Goal: Task Accomplishment & Management: Use online tool/utility

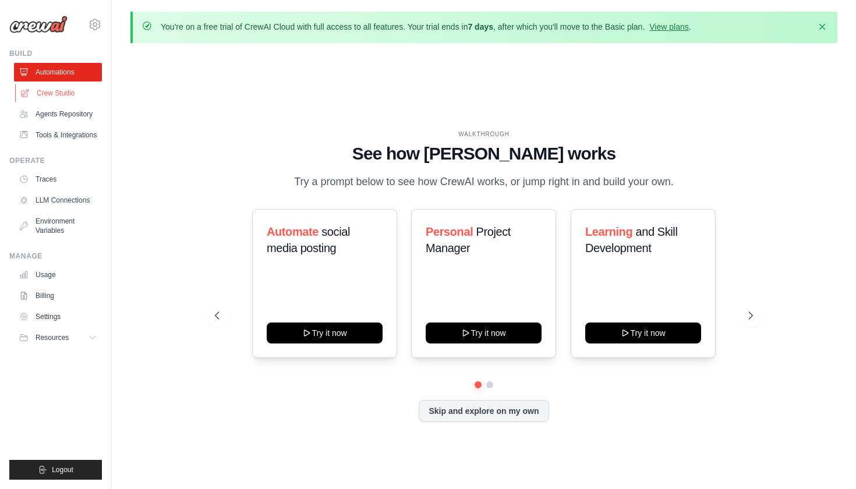
click at [45, 92] on link "Crew Studio" at bounding box center [59, 93] width 88 height 19
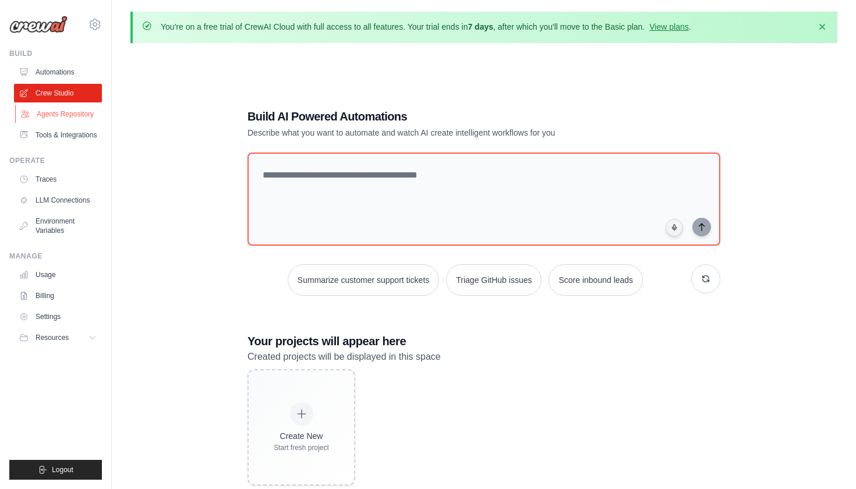
click at [44, 113] on link "Agents Repository" at bounding box center [59, 114] width 88 height 19
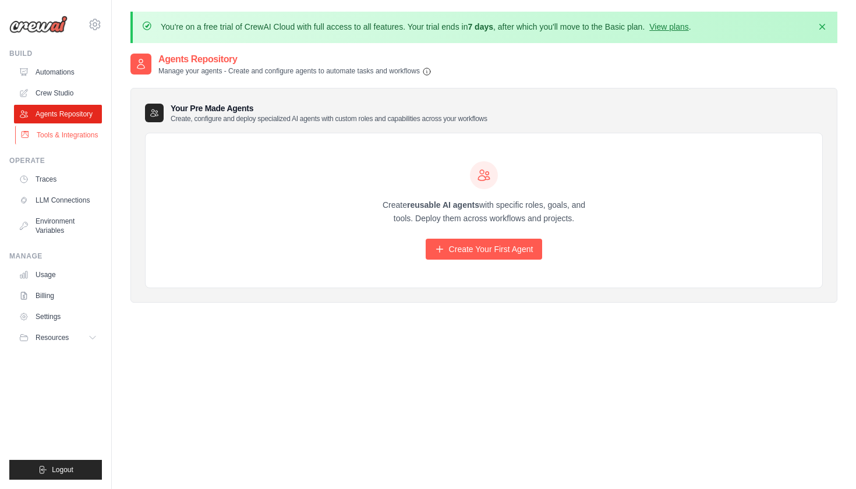
click at [52, 131] on link "Tools & Integrations" at bounding box center [59, 135] width 88 height 19
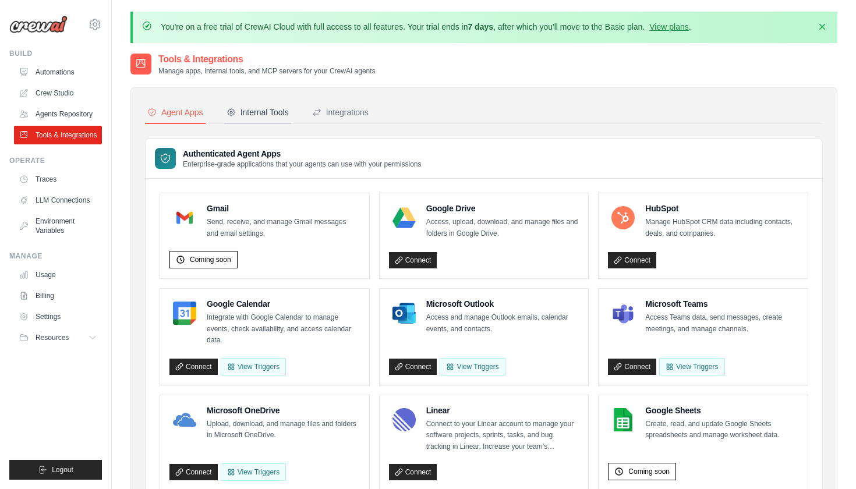
click at [270, 112] on div "Internal Tools" at bounding box center [257, 113] width 62 height 12
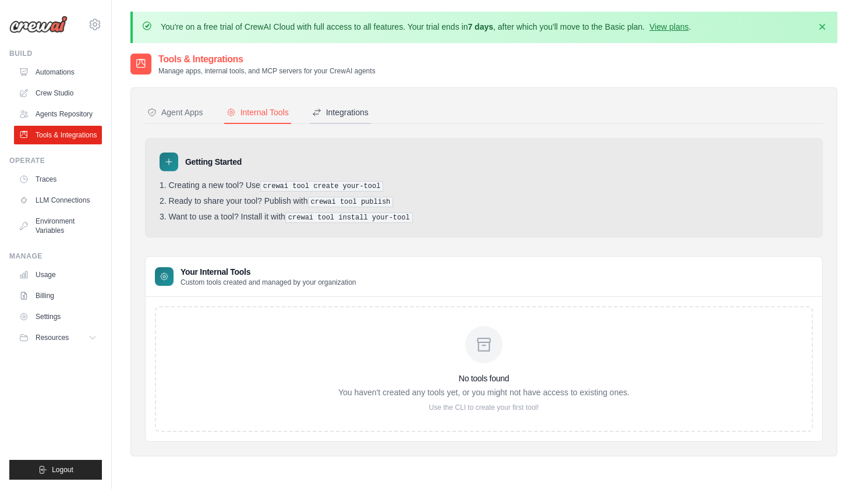
click at [346, 107] on div "Integrations" at bounding box center [340, 113] width 56 height 12
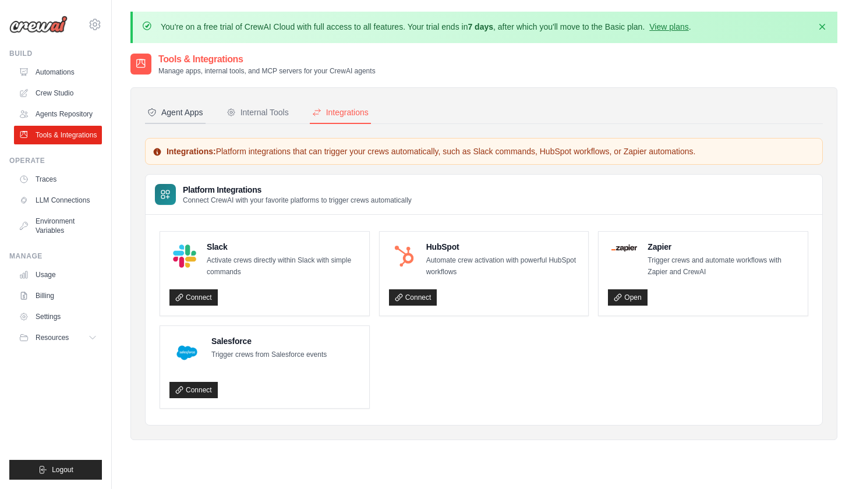
click at [196, 109] on div "Agent Apps" at bounding box center [175, 113] width 56 height 12
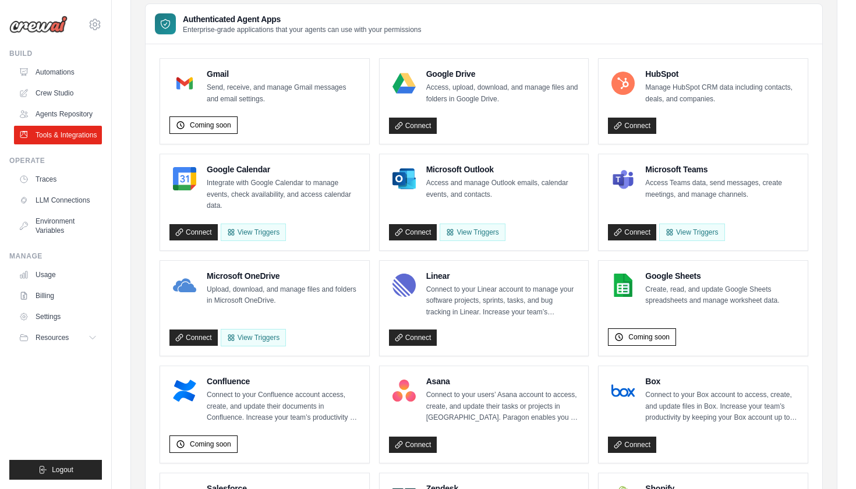
scroll to position [135, 0]
click at [266, 227] on button "View Triggers" at bounding box center [253, 230] width 65 height 17
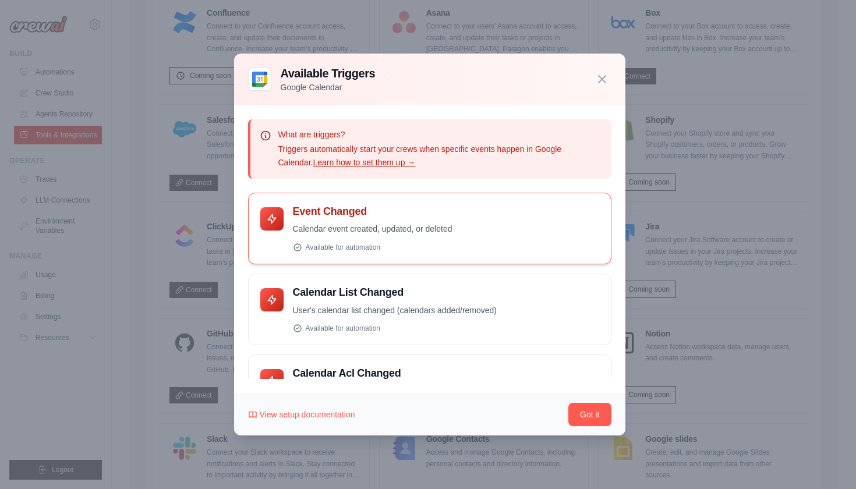
scroll to position [0, 0]
click at [602, 77] on icon "button" at bounding box center [602, 79] width 14 height 14
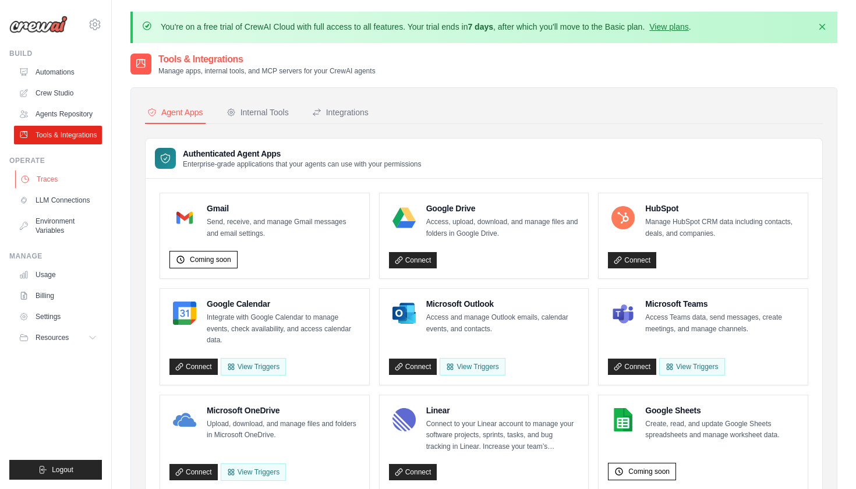
click at [42, 182] on link "Traces" at bounding box center [59, 179] width 88 height 19
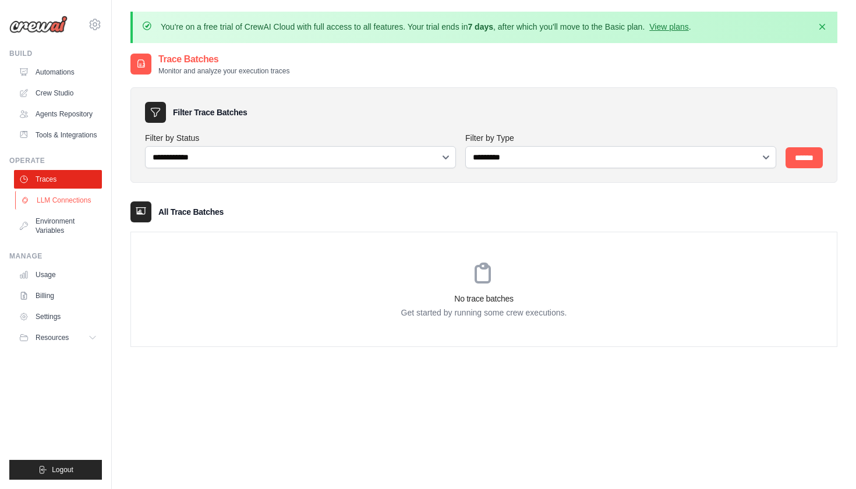
click at [54, 200] on link "LLM Connections" at bounding box center [59, 200] width 88 height 19
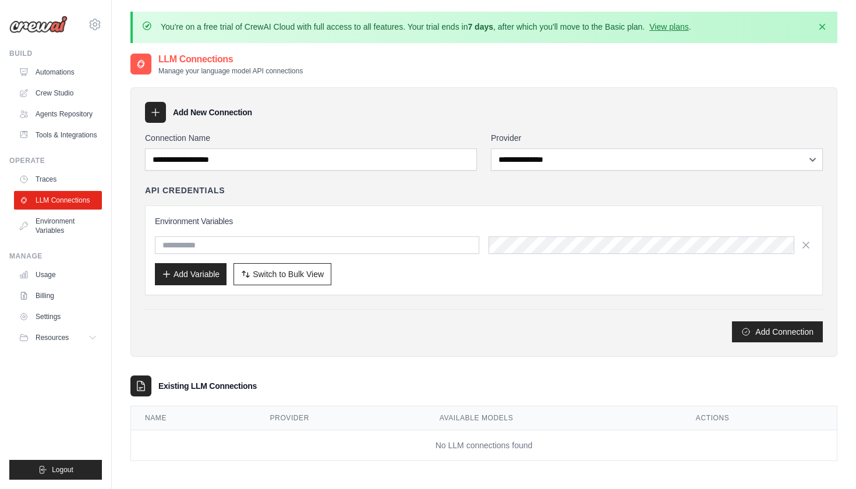
click at [408, 288] on div "Environment Variables Add Variable Switch to Bulk View Switch to Table View" at bounding box center [484, 250] width 678 height 90
click at [53, 227] on link "Environment Variables" at bounding box center [59, 226] width 88 height 28
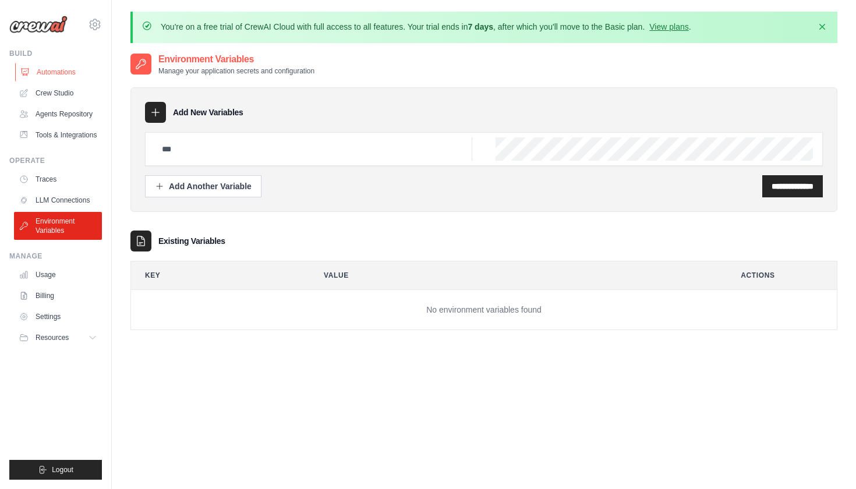
click at [70, 68] on link "Automations" at bounding box center [59, 72] width 88 height 19
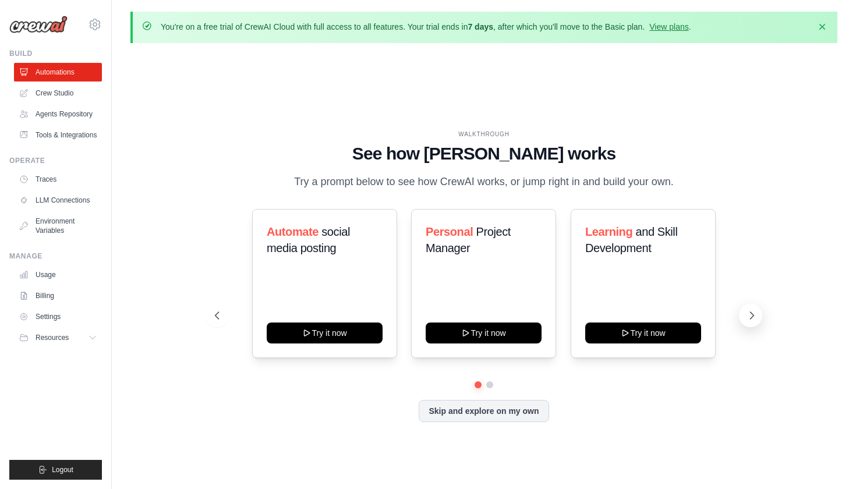
click at [758, 316] on button at bounding box center [750, 315] width 23 height 23
click at [217, 313] on icon at bounding box center [215, 315] width 3 height 7
click at [652, 335] on button "Try it now" at bounding box center [643, 331] width 116 height 21
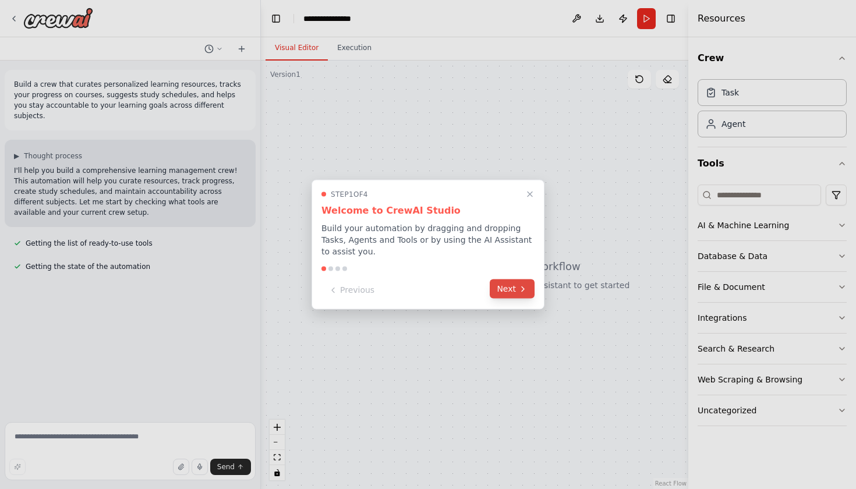
click at [519, 290] on icon at bounding box center [522, 288] width 9 height 9
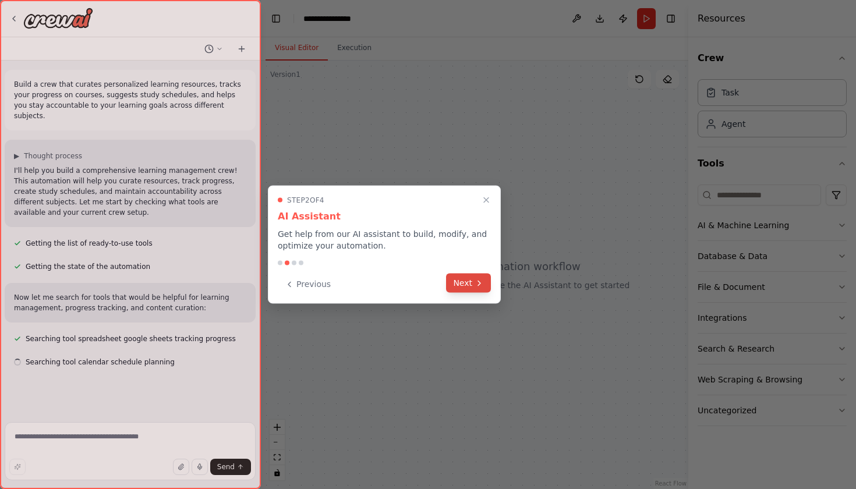
click at [481, 286] on icon at bounding box center [478, 282] width 9 height 9
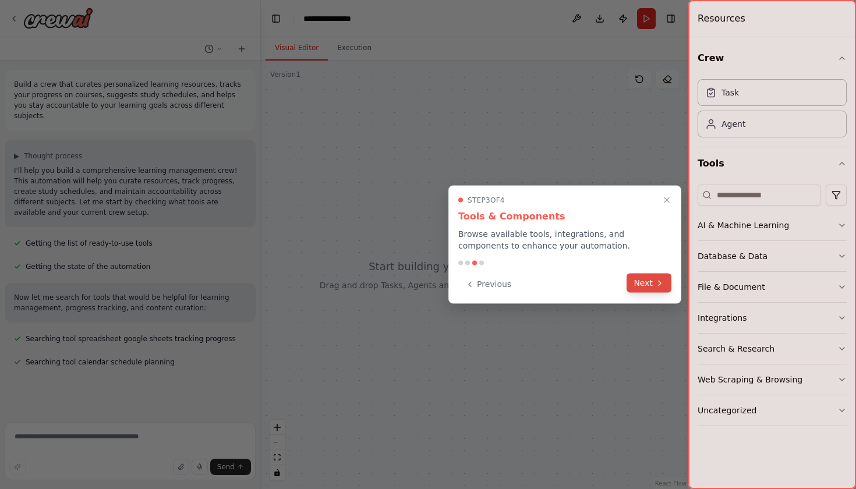
click at [647, 282] on button "Next" at bounding box center [648, 283] width 45 height 19
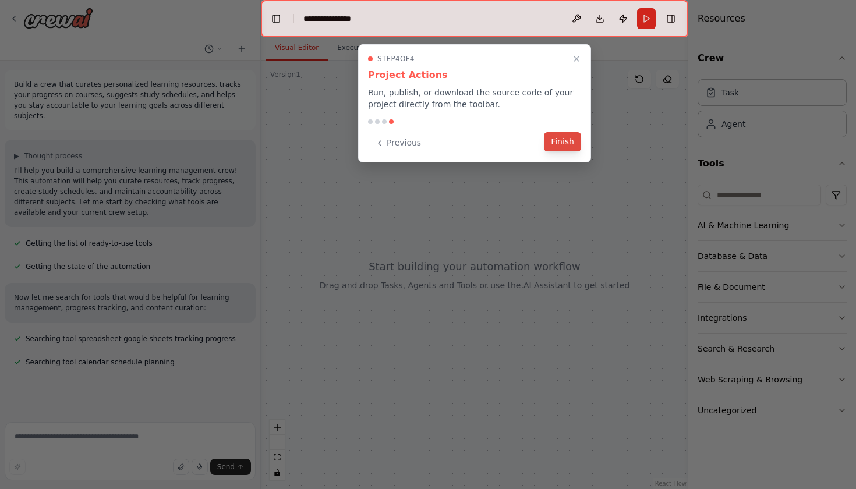
click at [565, 139] on button "Finish" at bounding box center [562, 141] width 37 height 19
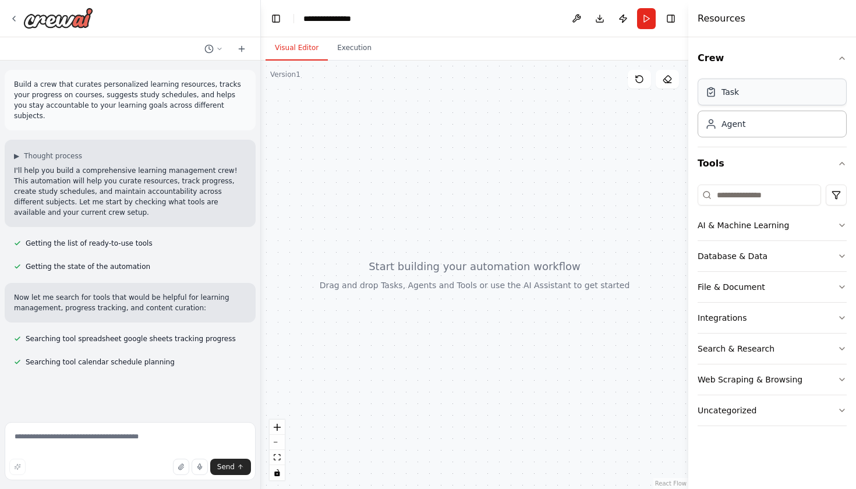
click at [763, 95] on div "Task" at bounding box center [771, 92] width 149 height 27
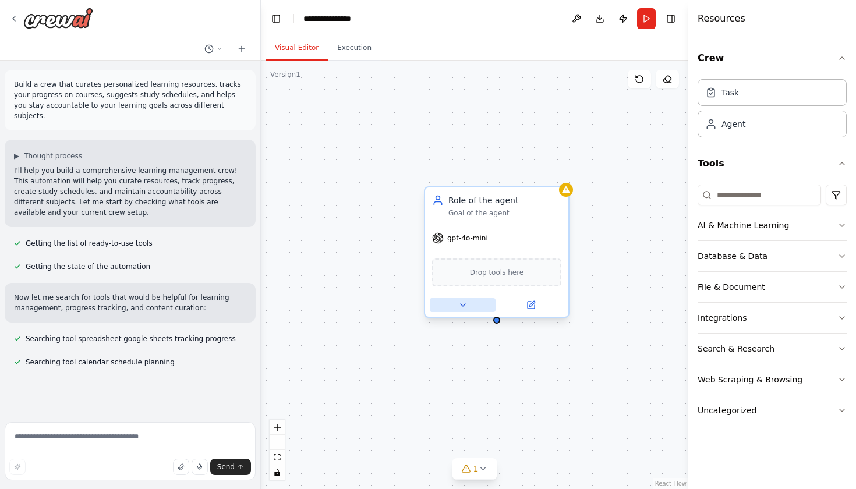
click at [458, 307] on button at bounding box center [463, 305] width 66 height 14
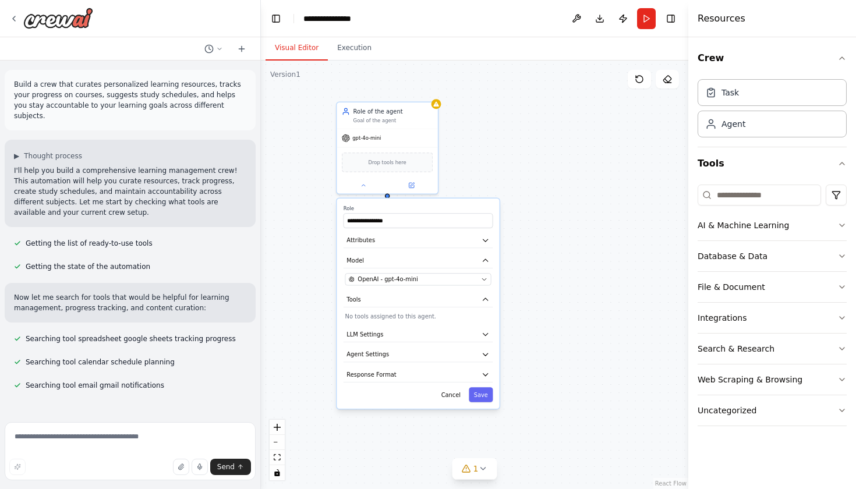
drag, startPoint x: 655, startPoint y: 403, endPoint x: 515, endPoint y: 293, distance: 178.7
click at [515, 293] on div "**********" at bounding box center [474, 275] width 427 height 428
click at [490, 257] on icon "button" at bounding box center [486, 260] width 8 height 8
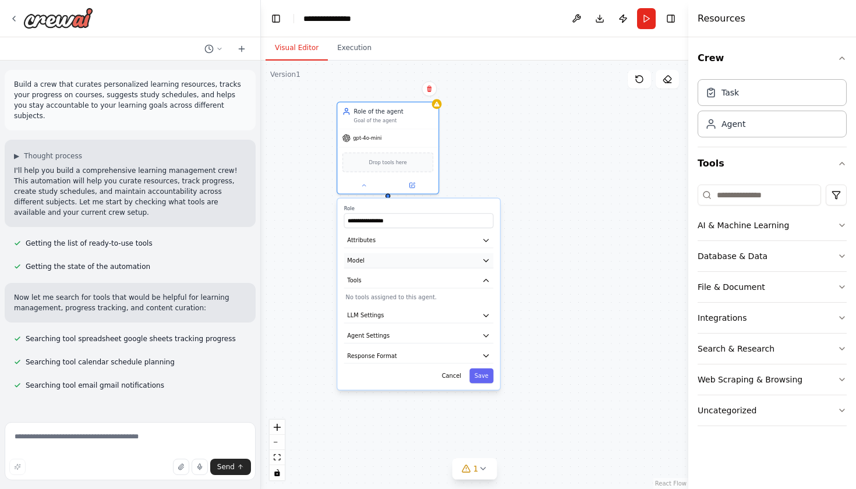
click at [490, 257] on icon "button" at bounding box center [486, 260] width 8 height 8
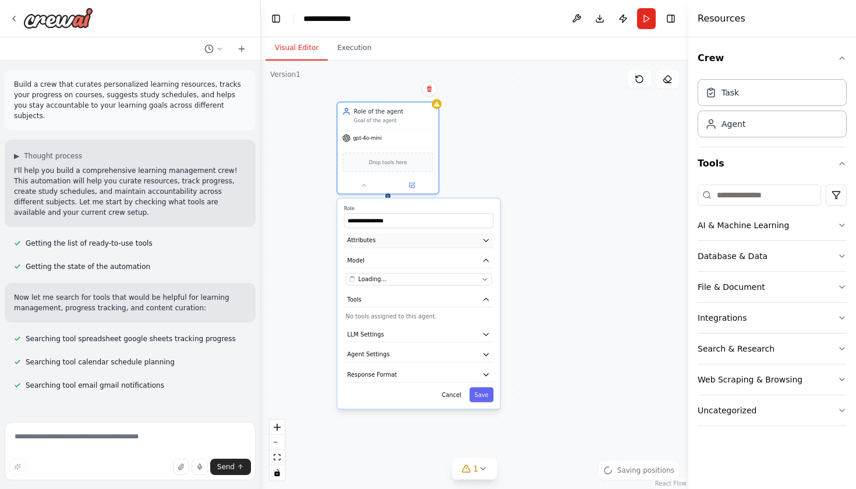
click at [487, 241] on icon "button" at bounding box center [486, 240] width 8 height 8
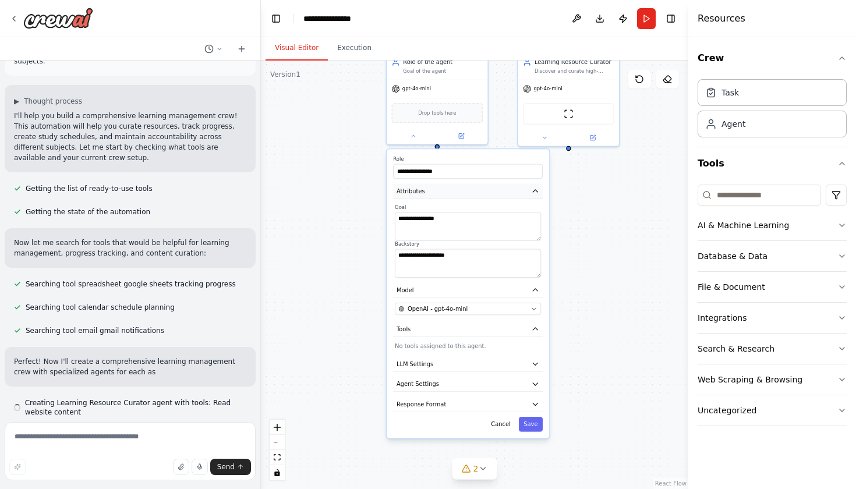
click at [487, 241] on label "Backstory" at bounding box center [468, 244] width 146 height 6
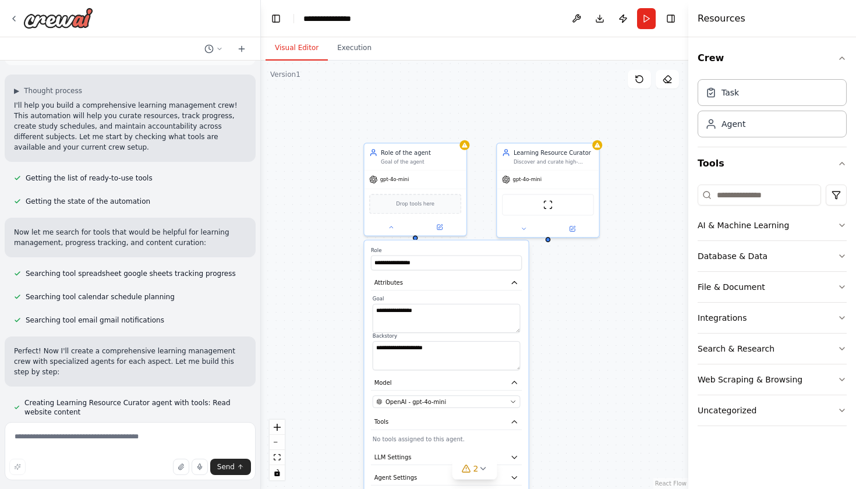
drag, startPoint x: 627, startPoint y: 221, endPoint x: 606, endPoint y: 312, distance: 93.9
click at [606, 312] on div "**********" at bounding box center [474, 275] width 427 height 428
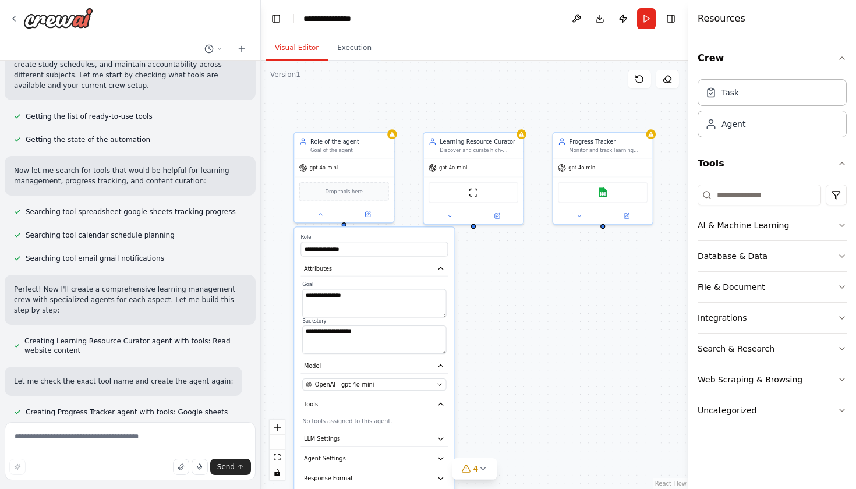
scroll to position [159, 0]
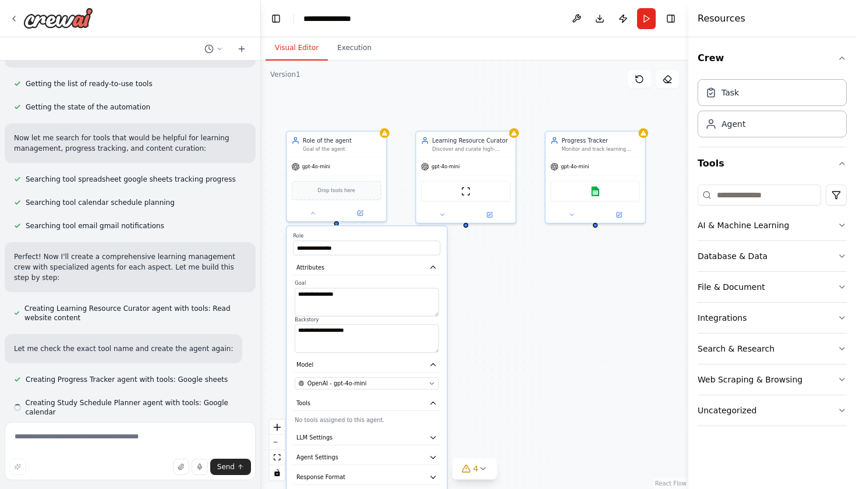
drag, startPoint x: 641, startPoint y: 320, endPoint x: 557, endPoint y: 304, distance: 85.3
click at [557, 304] on div "**********" at bounding box center [474, 275] width 427 height 428
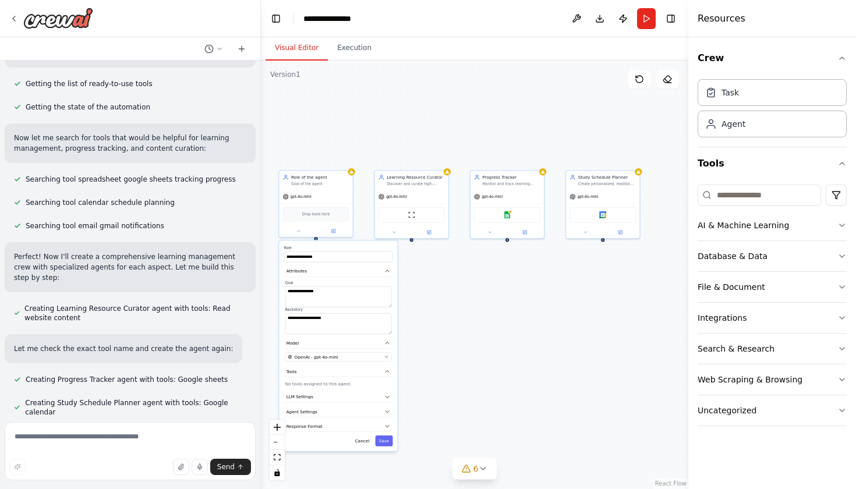
scroll to position [192, 0]
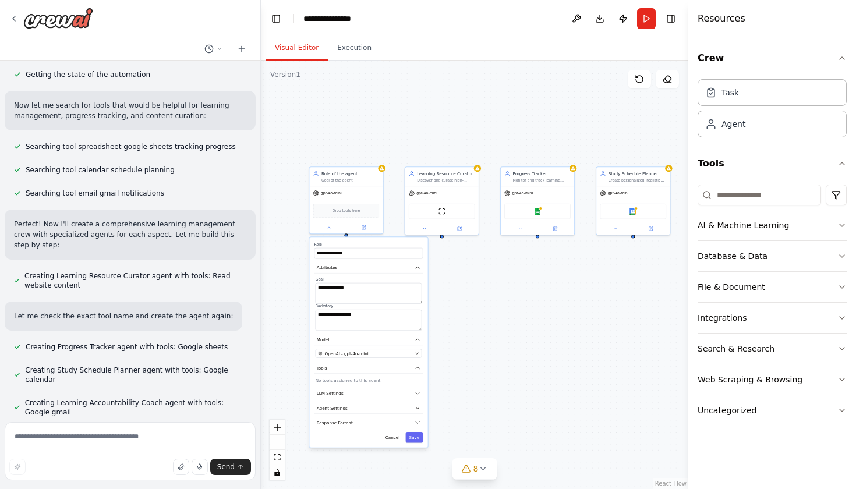
drag, startPoint x: 574, startPoint y: 279, endPoint x: 522, endPoint y: 276, distance: 51.9
click at [522, 276] on div "**********" at bounding box center [474, 275] width 427 height 428
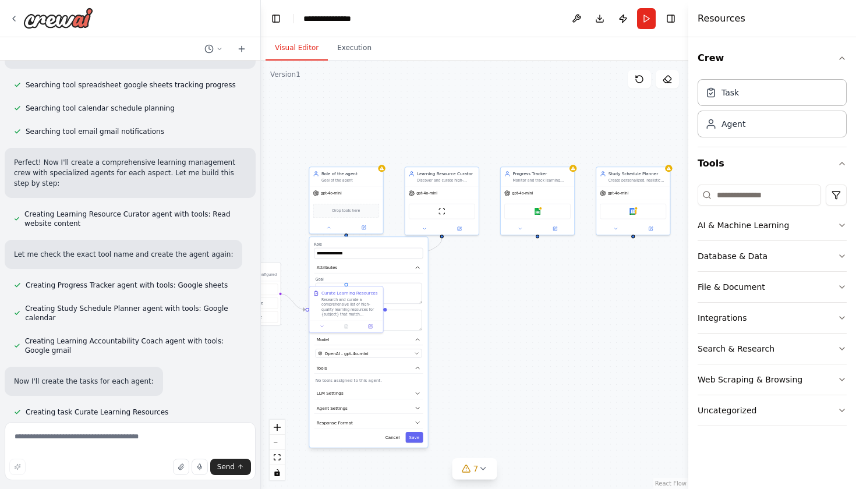
scroll to position [277, 0]
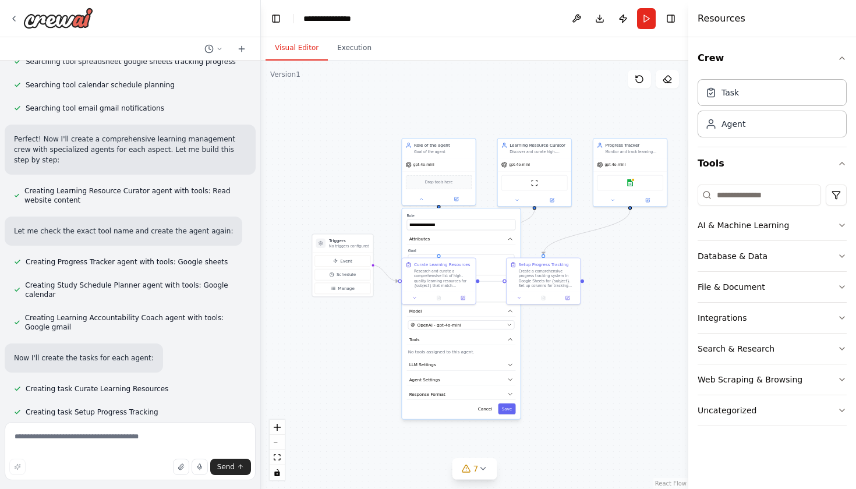
drag, startPoint x: 505, startPoint y: 307, endPoint x: 598, endPoint y: 278, distance: 97.0
click at [598, 278] on div ".deletable-edge-delete-btn { width: 20px; height: 20px; border: 0px solid #ffff…" at bounding box center [474, 275] width 427 height 428
click at [571, 357] on div ".deletable-edge-delete-btn { width: 20px; height: 20px; border: 0px solid #ffff…" at bounding box center [474, 275] width 427 height 428
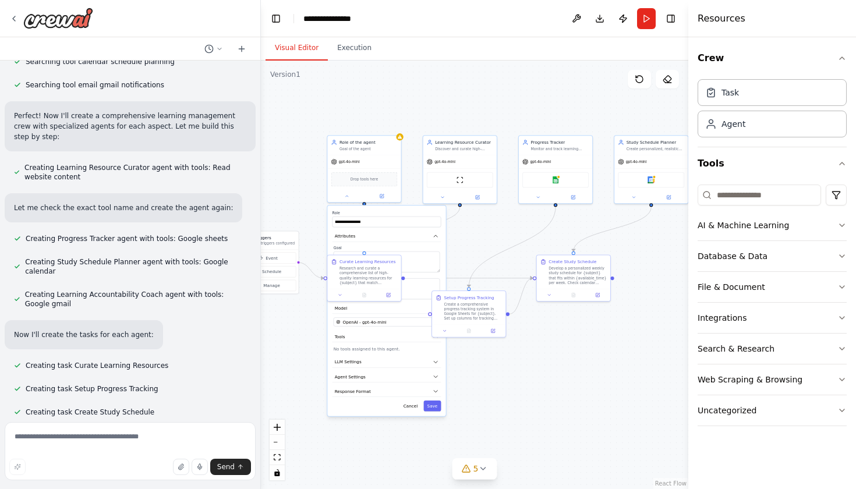
drag, startPoint x: 648, startPoint y: 378, endPoint x: 573, endPoint y: 376, distance: 74.5
click at [573, 376] on div ".deletable-edge-delete-btn { width: 20px; height: 20px; border: 0px solid #ffff…" at bounding box center [474, 275] width 427 height 428
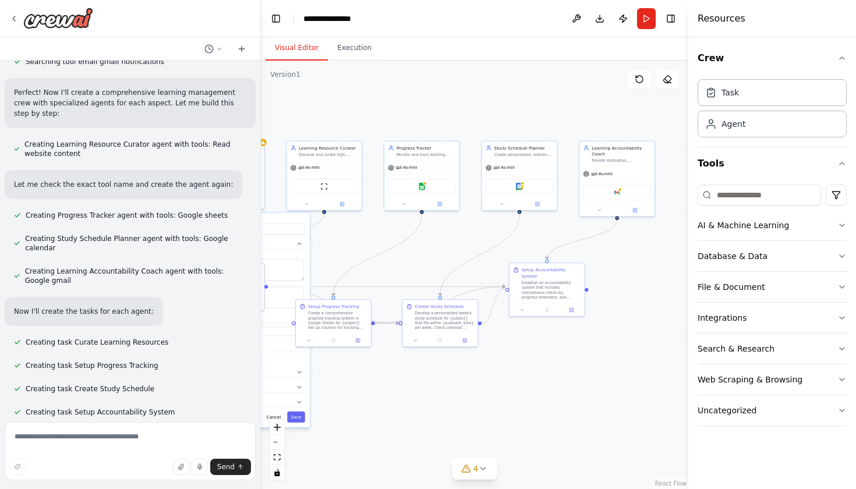
drag, startPoint x: 587, startPoint y: 375, endPoint x: 453, endPoint y: 386, distance: 133.8
click at [453, 386] on div ".deletable-edge-delete-btn { width: 20px; height: 20px; border: 0px solid #ffff…" at bounding box center [474, 275] width 427 height 428
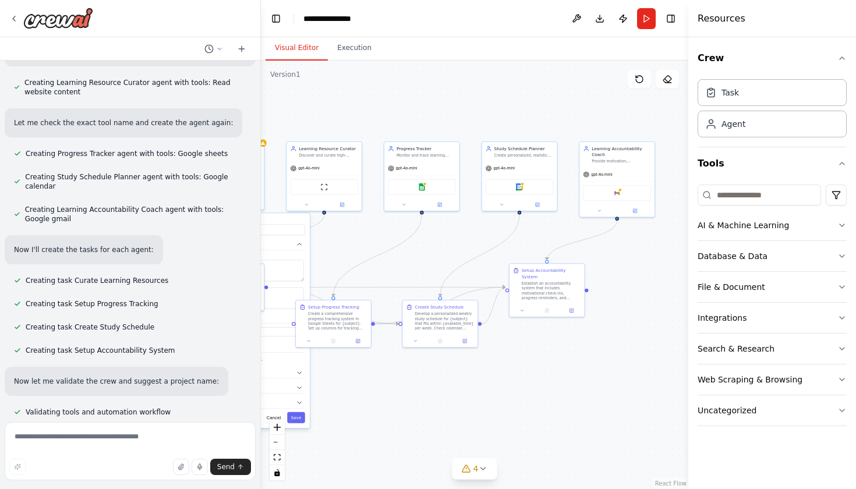
scroll to position [409, 0]
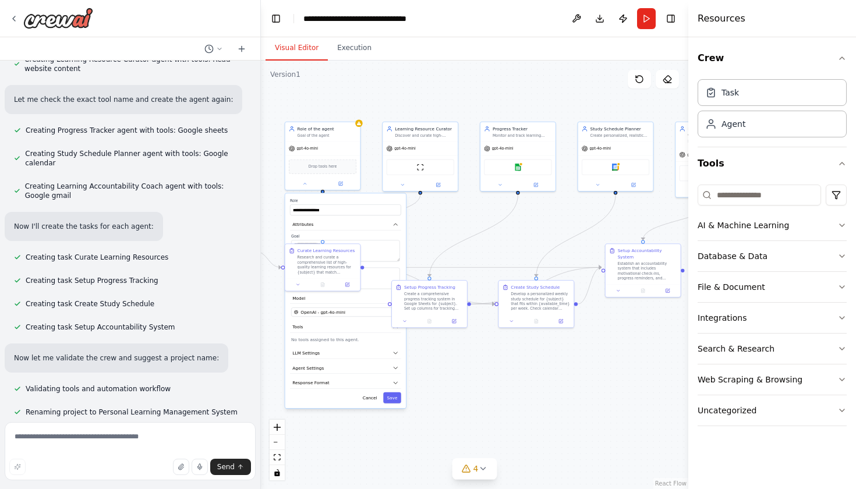
drag, startPoint x: 449, startPoint y: 393, endPoint x: 545, endPoint y: 374, distance: 98.1
click at [545, 374] on div ".deletable-edge-delete-btn { width: 20px; height: 20px; border: 0px solid #ffff…" at bounding box center [474, 275] width 427 height 428
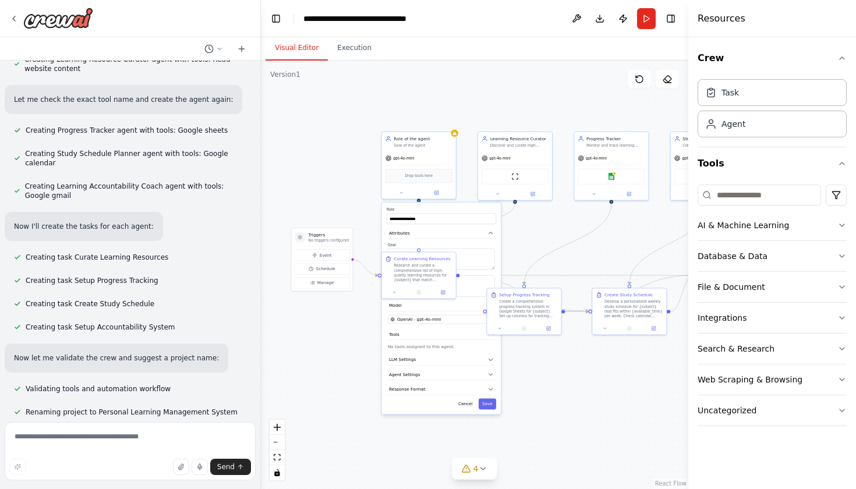
drag, startPoint x: 580, startPoint y: 337, endPoint x: 673, endPoint y: 344, distance: 92.8
click at [673, 344] on div ".deletable-edge-delete-btn { width: 20px; height: 20px; border: 0px solid #ffff…" at bounding box center [474, 275] width 427 height 428
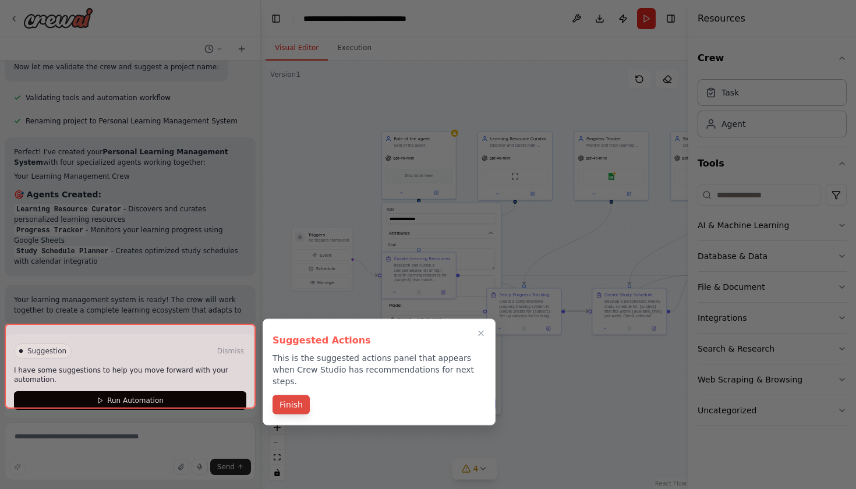
click at [286, 399] on button "Finish" at bounding box center [290, 404] width 37 height 19
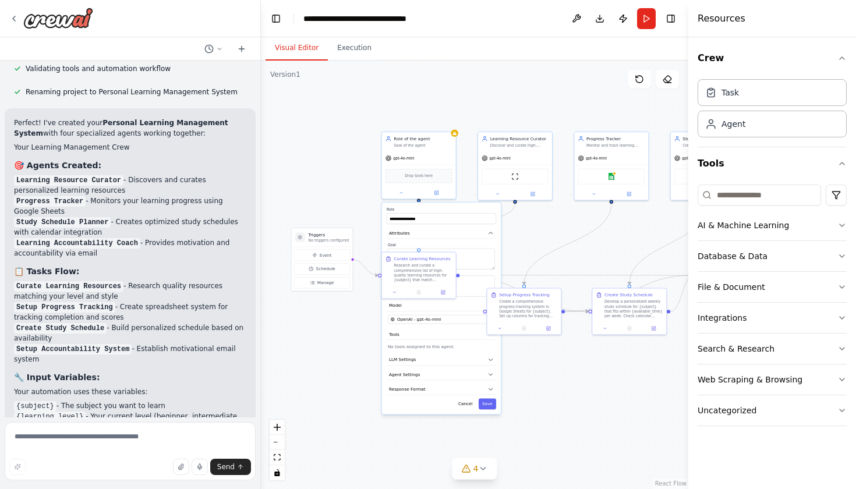
scroll to position [733, 0]
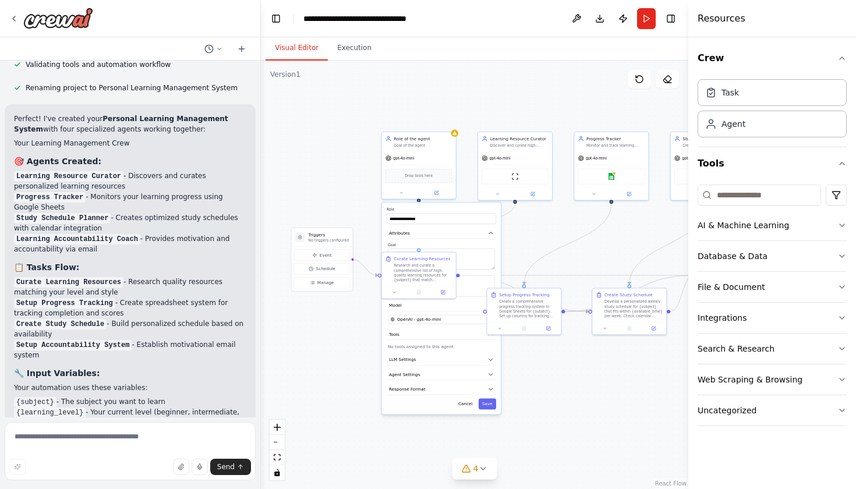
click at [343, 203] on div ".deletable-edge-delete-btn { width: 20px; height: 20px; border: 0px solid #ffff…" at bounding box center [474, 275] width 427 height 428
click at [403, 193] on icon at bounding box center [401, 191] width 5 height 5
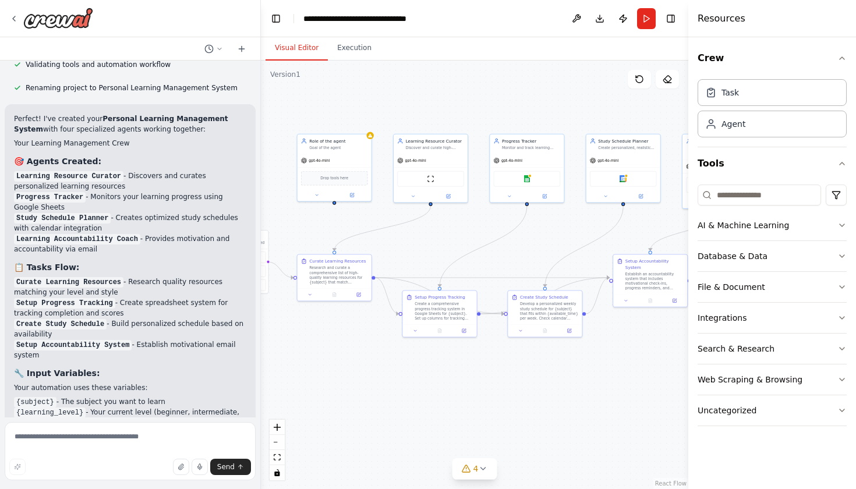
drag, startPoint x: 332, startPoint y: 185, endPoint x: 247, endPoint y: 187, distance: 84.4
click at [247, 187] on div "Build a crew that curates personalized learning resources, tracks your progress…" at bounding box center [428, 244] width 856 height 489
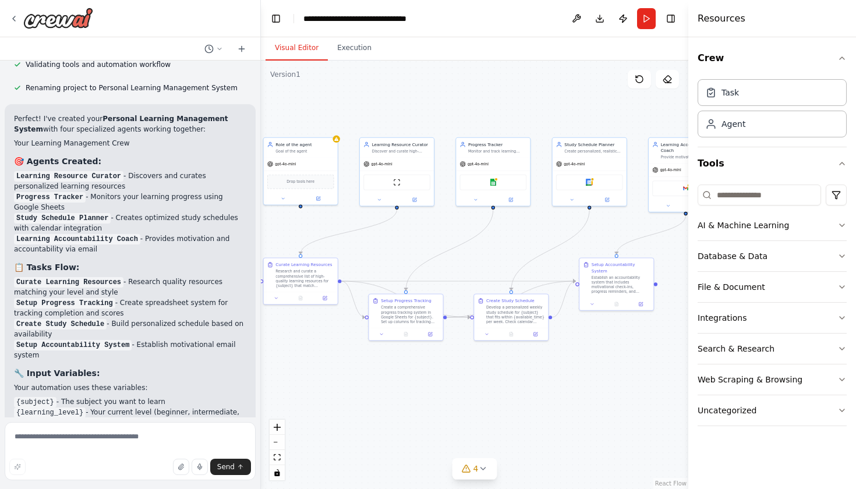
drag, startPoint x: 556, startPoint y: 93, endPoint x: 523, endPoint y: 96, distance: 33.9
click at [523, 96] on div ".deletable-edge-delete-btn { width: 20px; height: 20px; border: 0px solid #ffff…" at bounding box center [474, 275] width 427 height 428
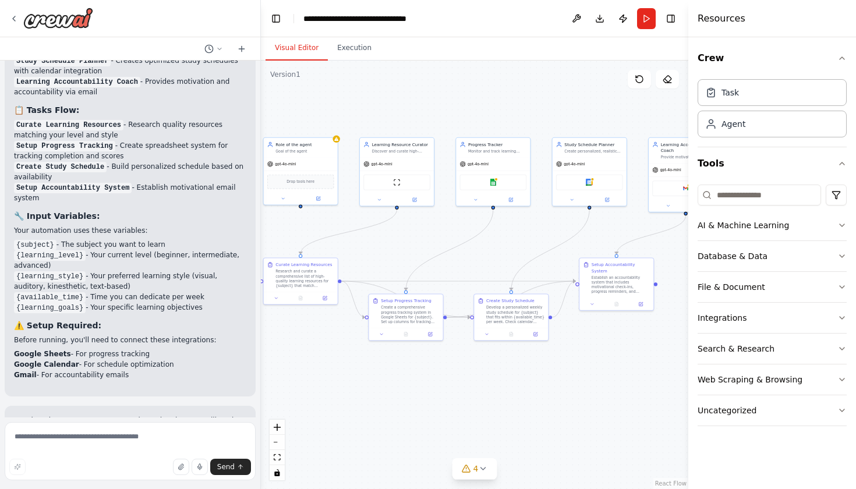
scroll to position [891, 0]
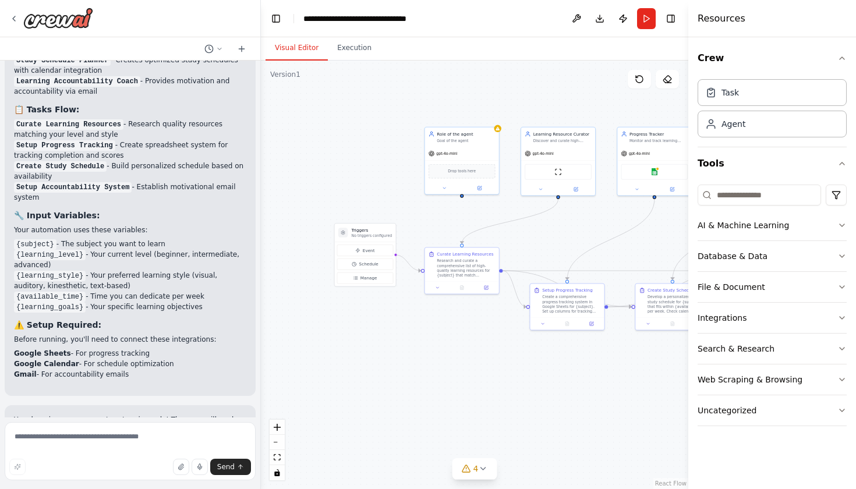
drag, startPoint x: 378, startPoint y: 108, endPoint x: 537, endPoint y: 94, distance: 160.1
click at [539, 97] on div ".deletable-edge-delete-btn { width: 20px; height: 20px; border: 0px solid #ffff…" at bounding box center [474, 275] width 427 height 428
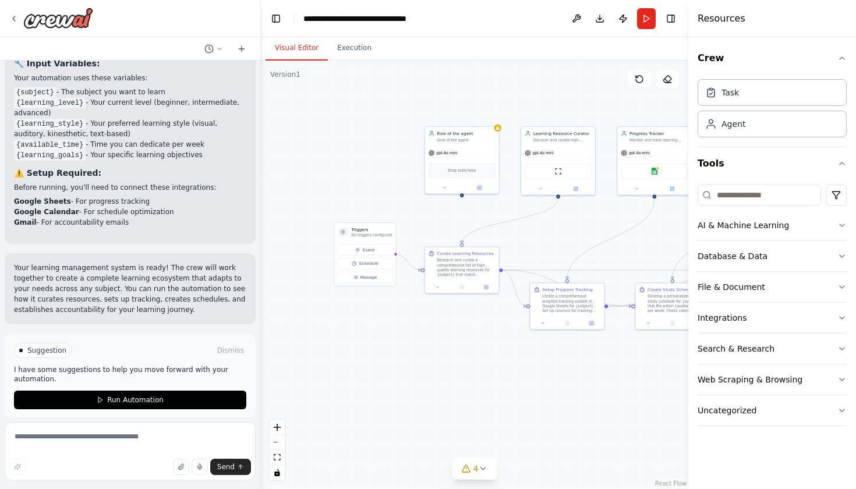
scroll to position [1042, 0]
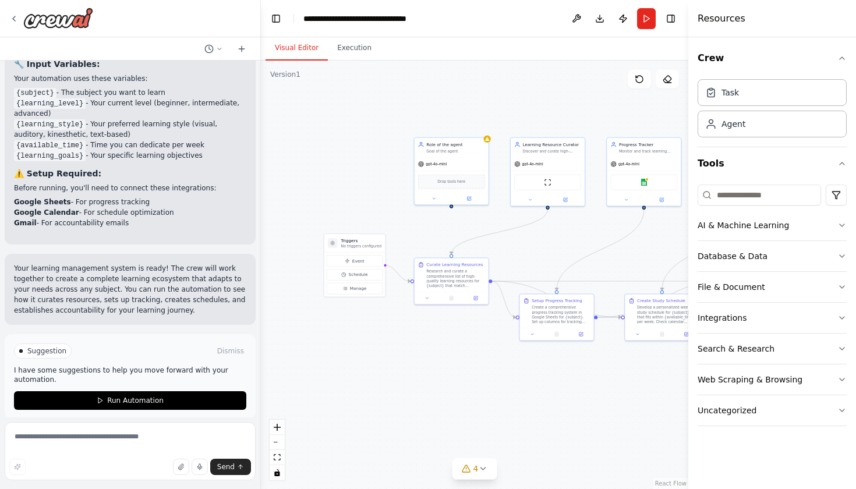
drag, startPoint x: 484, startPoint y: 347, endPoint x: 474, endPoint y: 358, distance: 15.2
click at [474, 358] on div ".deletable-edge-delete-btn { width: 20px; height: 20px; border: 0px solid #ffff…" at bounding box center [474, 275] width 427 height 428
click at [363, 291] on span "Manage" at bounding box center [358, 288] width 17 height 6
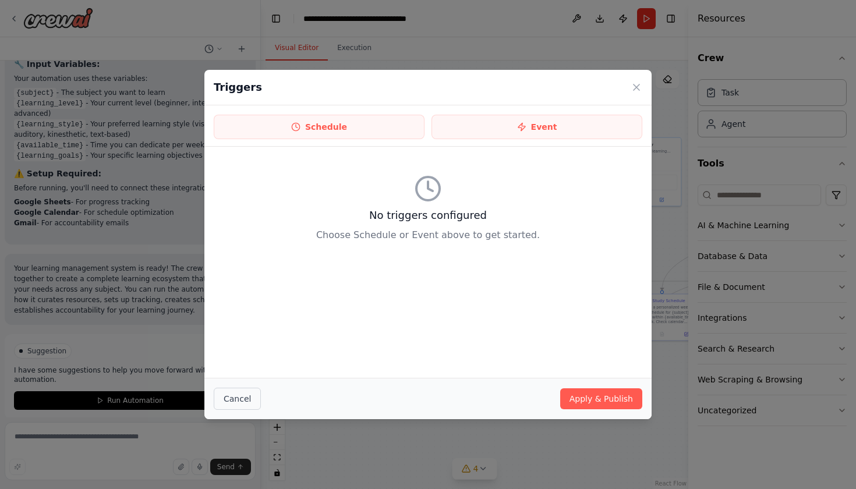
click at [247, 401] on button "Cancel" at bounding box center [237, 399] width 47 height 22
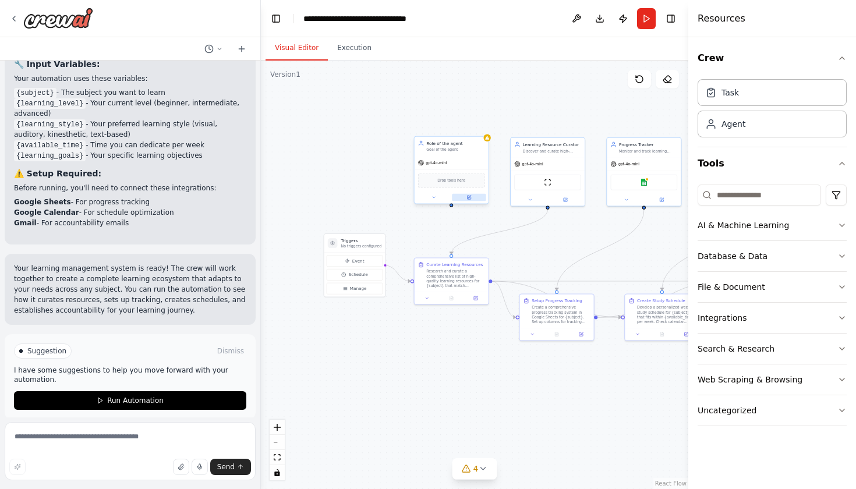
click at [470, 198] on icon at bounding box center [468, 197] width 3 height 3
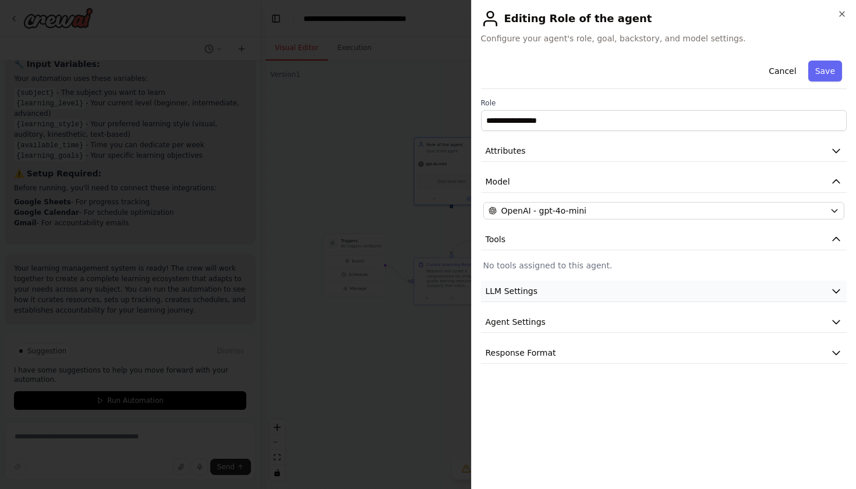
click at [588, 292] on button "LLM Settings" at bounding box center [664, 292] width 366 height 22
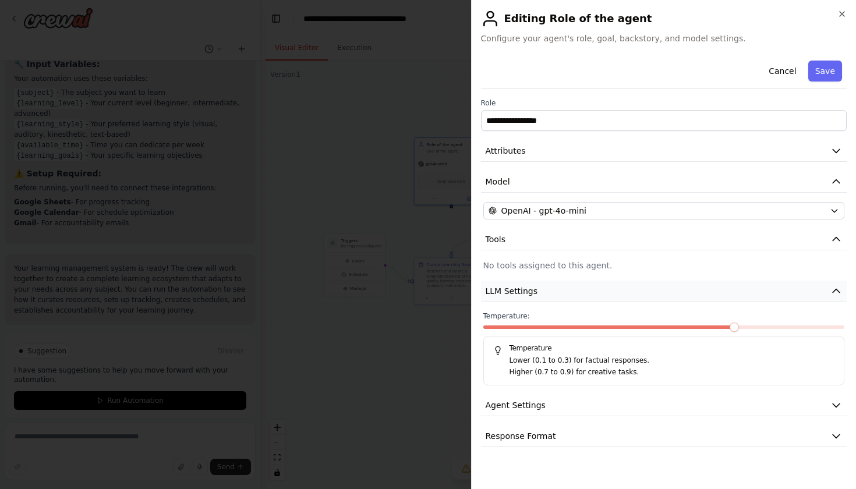
click at [588, 291] on button "LLM Settings" at bounding box center [664, 292] width 366 height 22
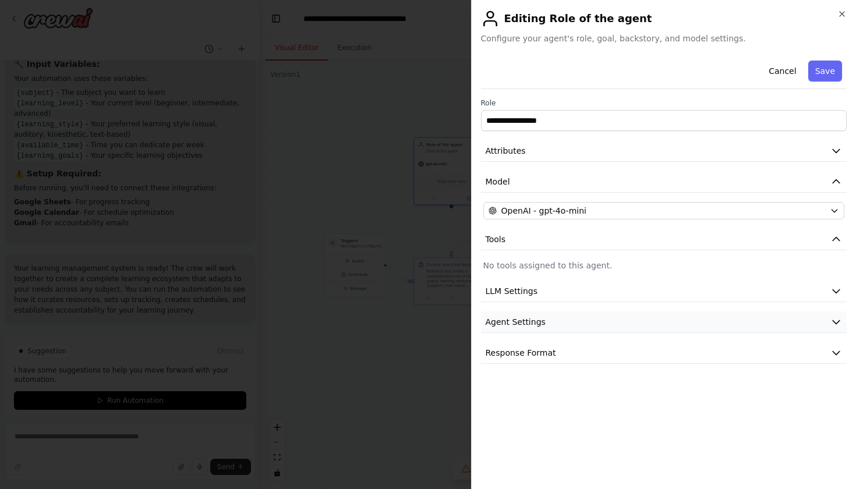
click at [577, 328] on button "Agent Settings" at bounding box center [664, 322] width 366 height 22
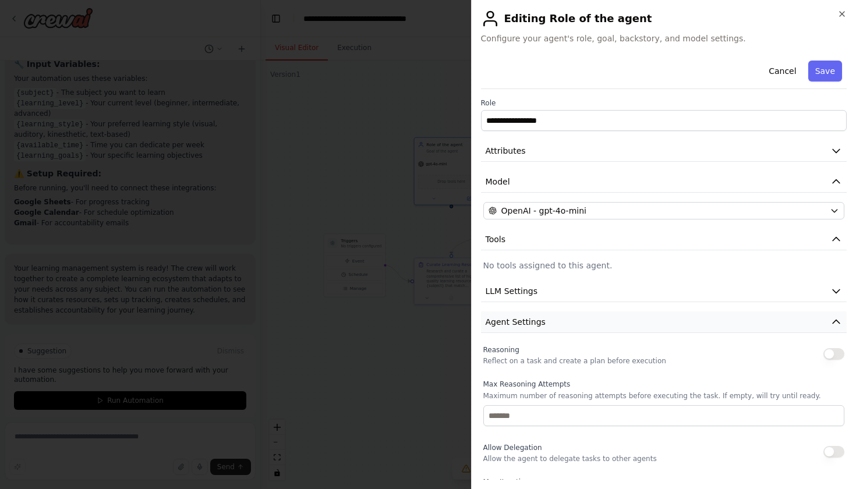
click at [577, 328] on button "Agent Settings" at bounding box center [664, 322] width 366 height 22
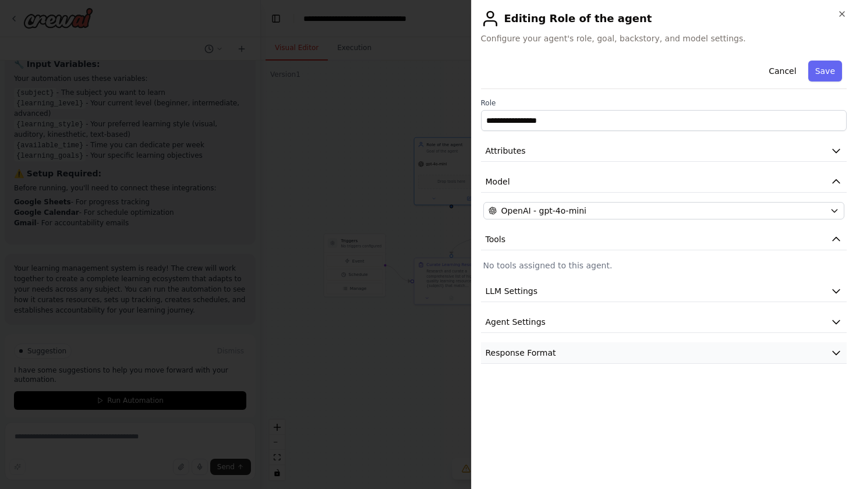
click at [577, 345] on button "Response Format" at bounding box center [664, 353] width 366 height 22
click at [577, 347] on button "Response Format" at bounding box center [664, 353] width 366 height 22
click at [845, 17] on icon "button" at bounding box center [841, 13] width 9 height 9
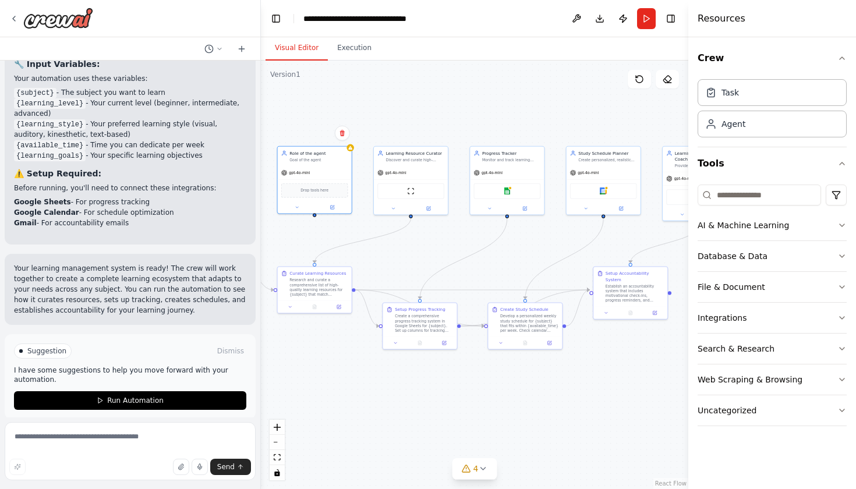
drag, startPoint x: 559, startPoint y: 91, endPoint x: 420, endPoint y: 100, distance: 138.8
click at [420, 100] on div ".deletable-edge-delete-btn { width: 20px; height: 20px; border: 0px solid #ffff…" at bounding box center [474, 275] width 427 height 428
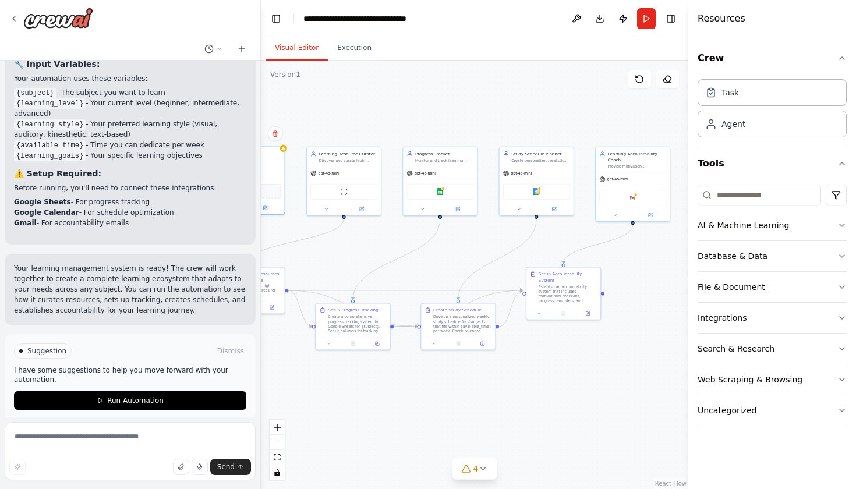
drag, startPoint x: 420, startPoint y: 102, endPoint x: 354, endPoint y: 102, distance: 65.2
click at [354, 102] on div ".deletable-edge-delete-btn { width: 20px; height: 20px; border: 0px solid #ffff…" at bounding box center [474, 275] width 427 height 428
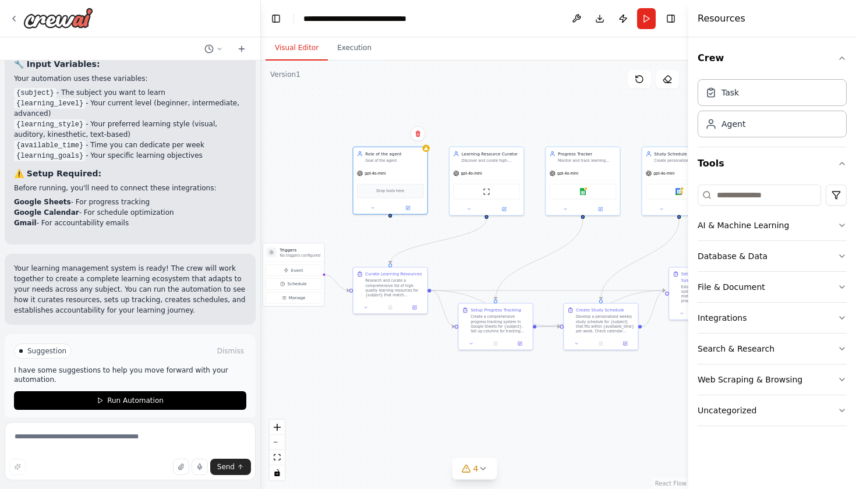
drag, startPoint x: 439, startPoint y: 116, endPoint x: 580, endPoint y: 116, distance: 141.4
click at [580, 116] on div ".deletable-edge-delete-btn { width: 20px; height: 20px; border: 0px solid #ffff…" at bounding box center [474, 275] width 427 height 428
click at [467, 105] on div ".deletable-edge-delete-btn { width: 20px; height: 20px; border: 0px solid #ffff…" at bounding box center [474, 275] width 427 height 428
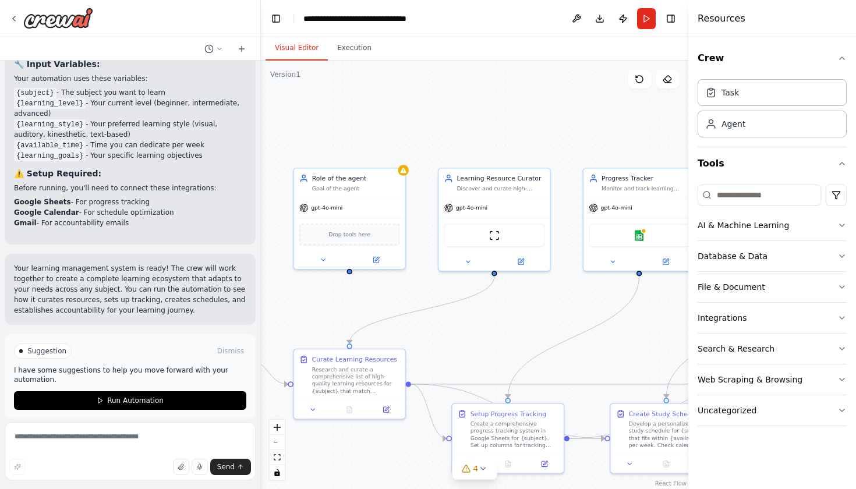
click at [492, 114] on div ".deletable-edge-delete-btn { width: 20px; height: 20px; border: 0px solid #ffff…" at bounding box center [474, 275] width 427 height 428
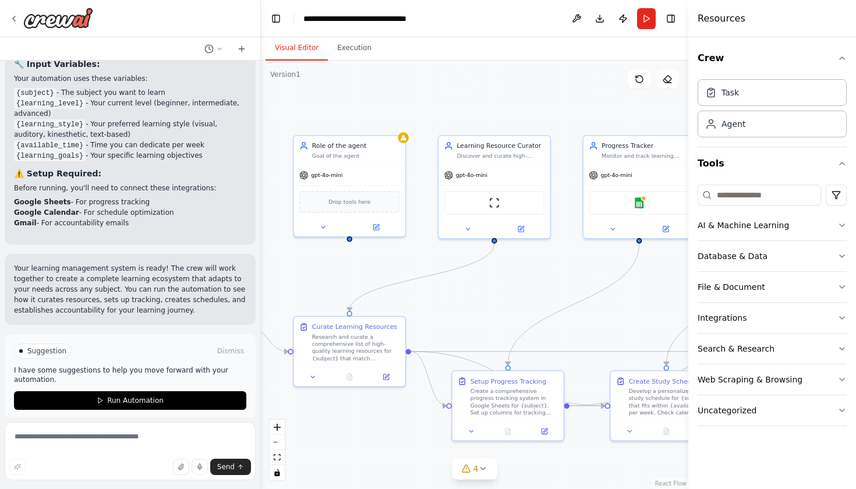
drag, startPoint x: 492, startPoint y: 114, endPoint x: 492, endPoint y: 81, distance: 32.6
click at [492, 81] on div ".deletable-edge-delete-btn { width: 20px; height: 20px; border: 0px solid #ffff…" at bounding box center [474, 275] width 427 height 428
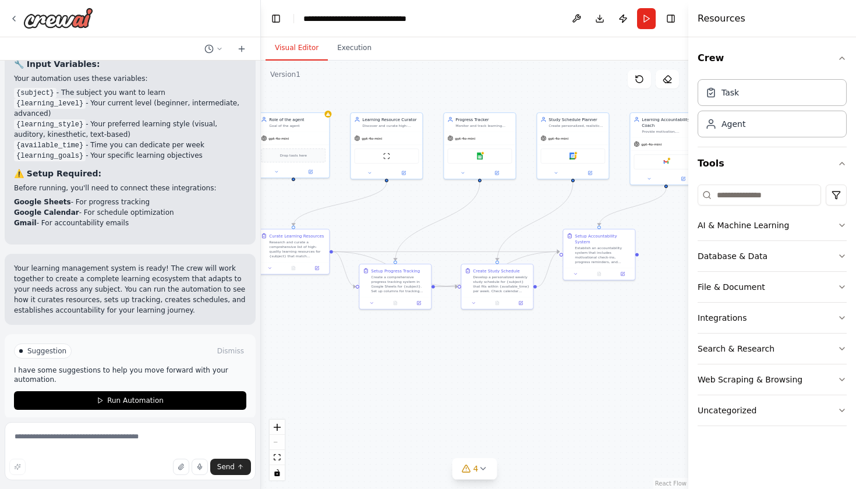
drag, startPoint x: 491, startPoint y: 84, endPoint x: 383, endPoint y: 81, distance: 107.7
click at [383, 81] on div ".deletable-edge-delete-btn { width: 20px; height: 20px; border: 0px solid #ffff…" at bounding box center [474, 275] width 427 height 428
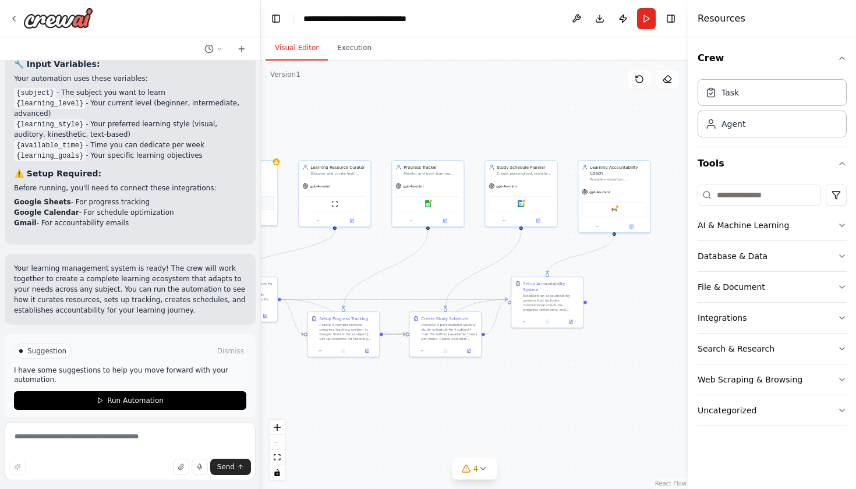
drag, startPoint x: 550, startPoint y: 78, endPoint x: 499, endPoint y: 126, distance: 70.0
click at [499, 126] on div ".deletable-edge-delete-btn { width: 20px; height: 20px; border: 0px solid #ffff…" at bounding box center [474, 275] width 427 height 428
click at [757, 283] on div "File & Document" at bounding box center [731, 287] width 68 height 12
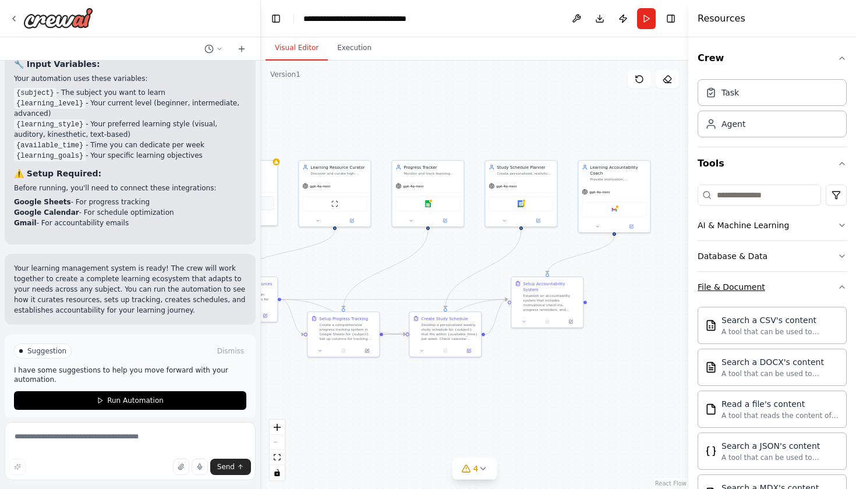
click at [757, 283] on div "File & Document" at bounding box center [731, 287] width 68 height 12
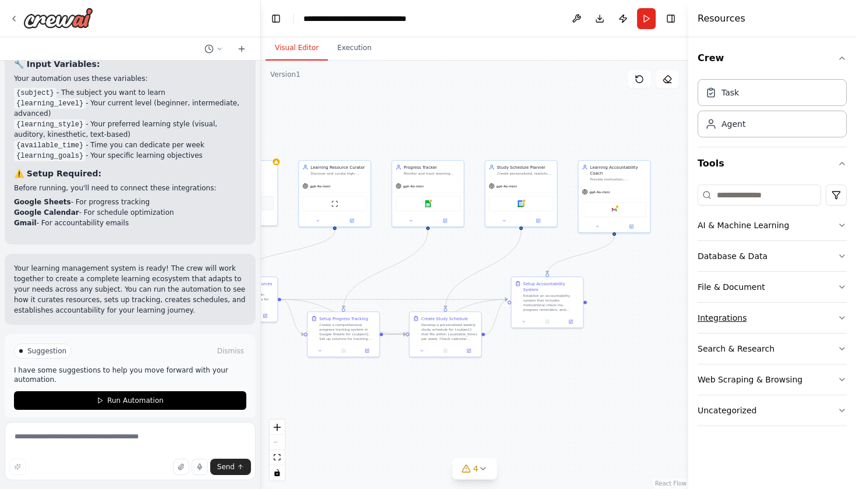
click at [747, 316] on button "Integrations" at bounding box center [771, 318] width 149 height 30
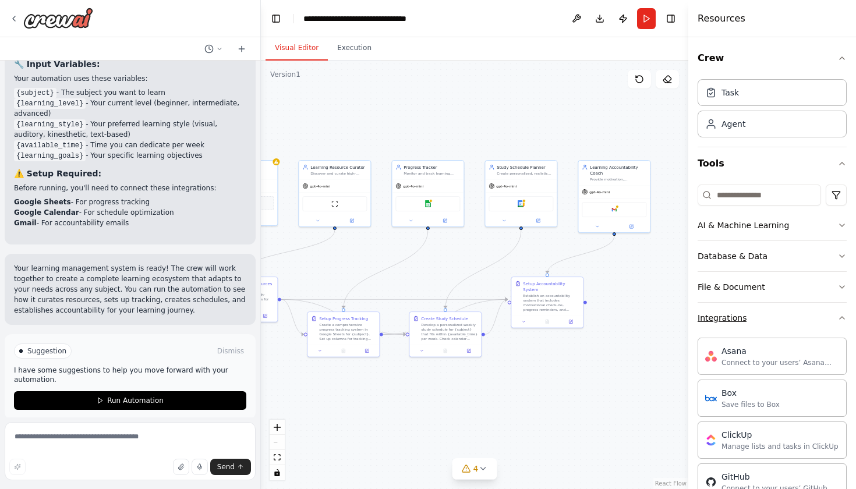
click at [747, 316] on button "Integrations" at bounding box center [771, 318] width 149 height 30
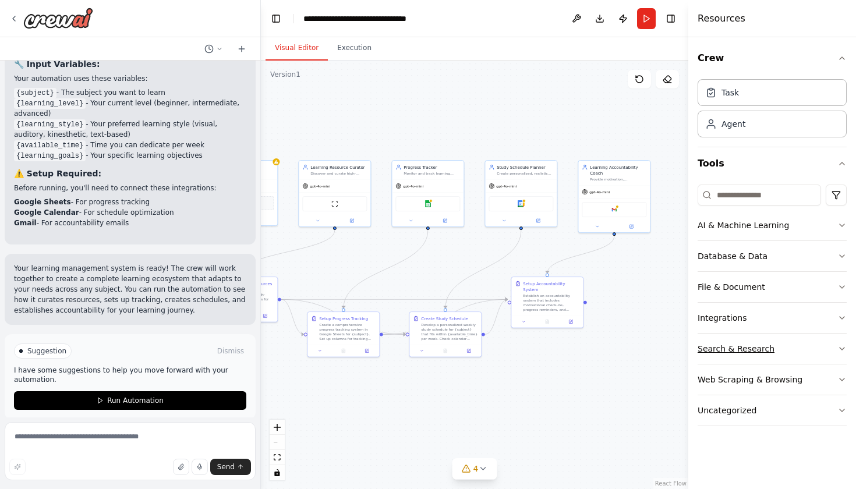
click at [747, 355] on button "Search & Research" at bounding box center [771, 349] width 149 height 30
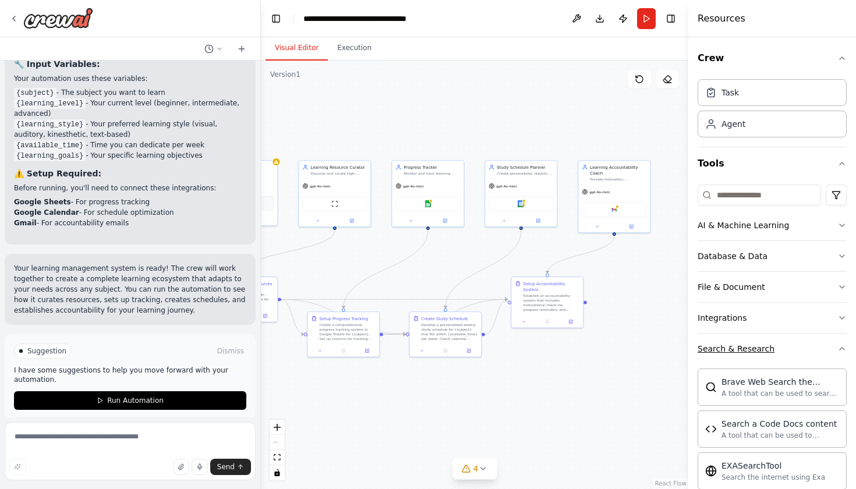
click at [747, 355] on button "Search & Research" at bounding box center [771, 349] width 149 height 30
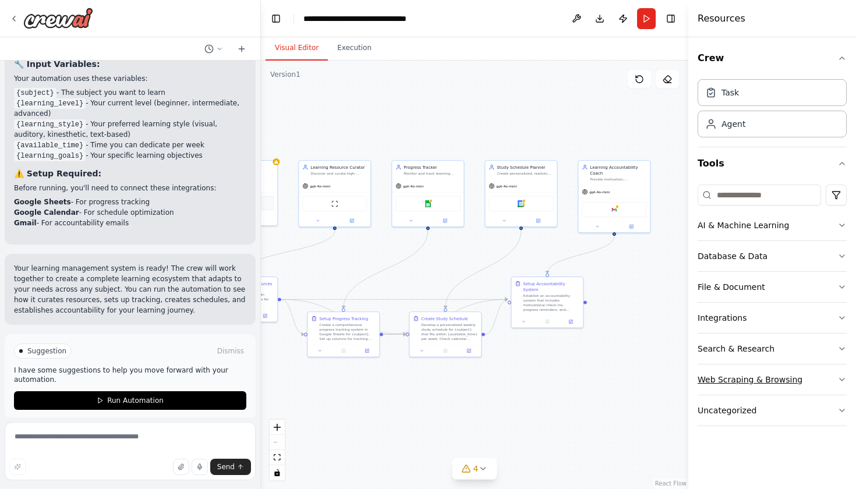
click at [749, 384] on div "Web Scraping & Browsing" at bounding box center [749, 380] width 105 height 12
click at [749, 406] on div "Uncategorized" at bounding box center [726, 411] width 59 height 12
click at [754, 229] on div "AI & Machine Learning" at bounding box center [742, 225] width 91 height 12
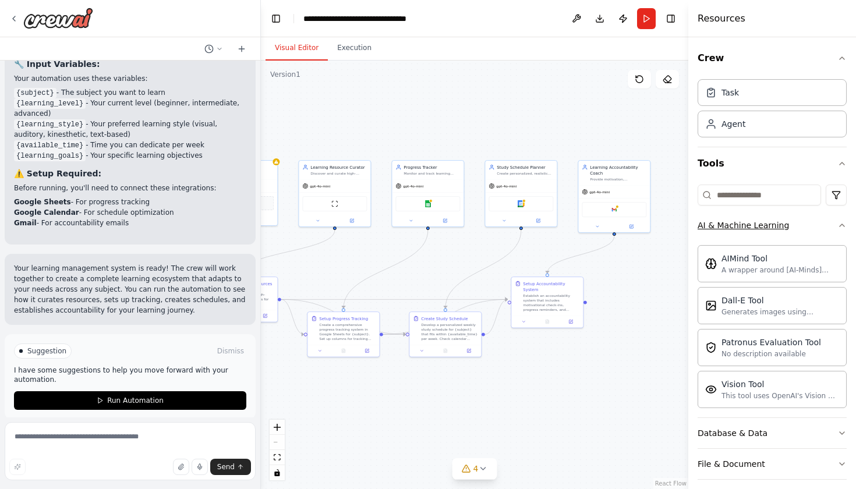
click at [754, 229] on div "AI & Machine Learning" at bounding box center [742, 225] width 91 height 12
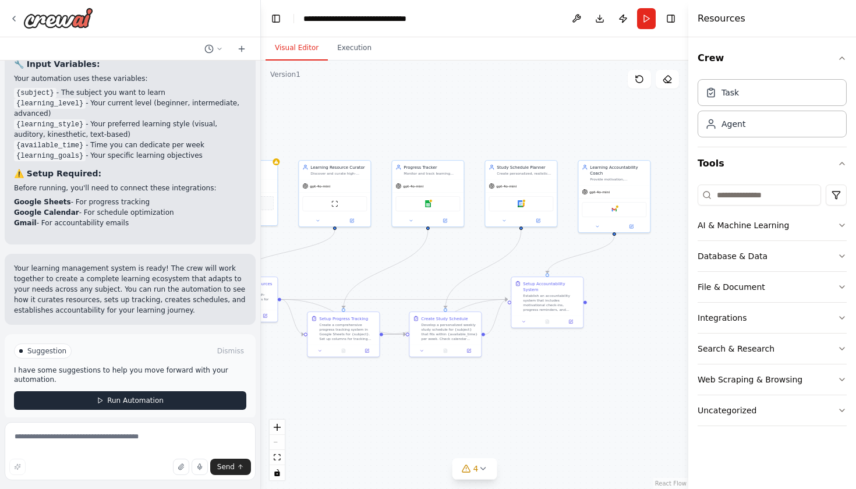
click at [128, 391] on button "Run Automation" at bounding box center [130, 400] width 232 height 19
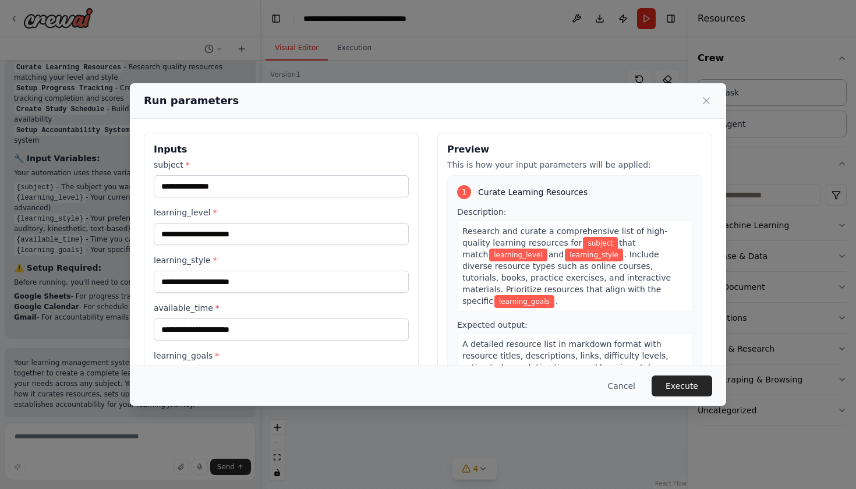
scroll to position [0, 0]
click at [224, 189] on input "subject *" at bounding box center [281, 186] width 255 height 22
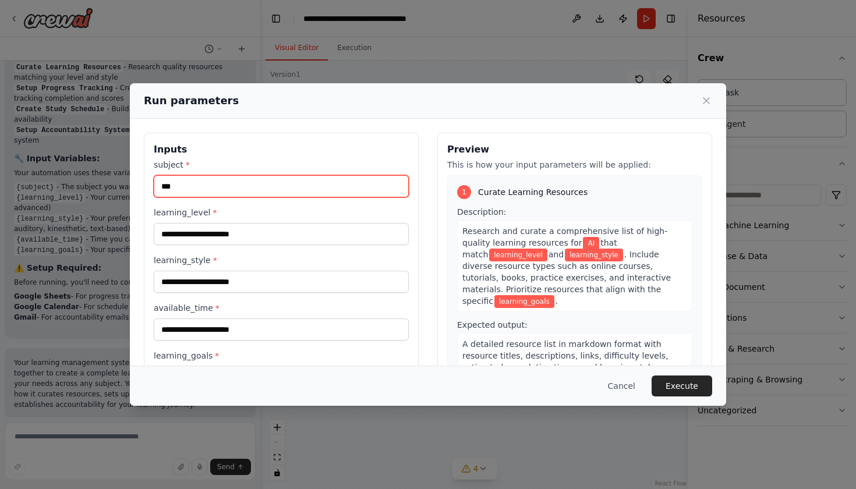
type input "**"
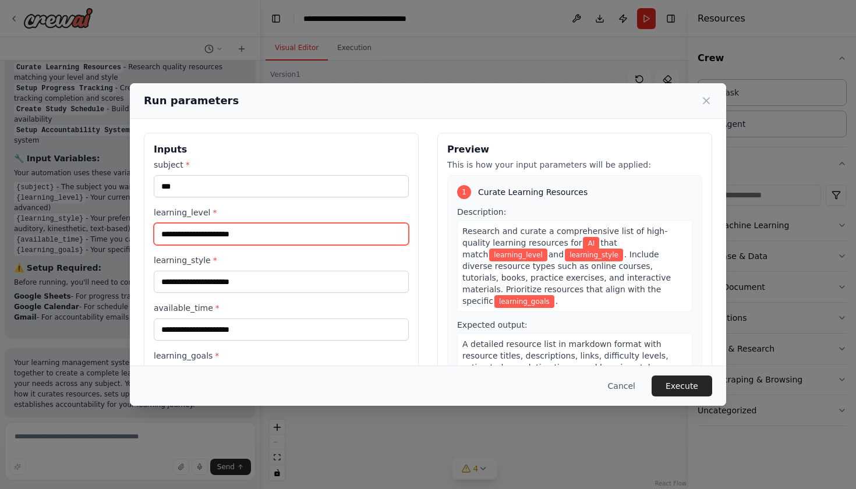
click at [242, 236] on input "learning_level *" at bounding box center [281, 234] width 255 height 22
type input "**********"
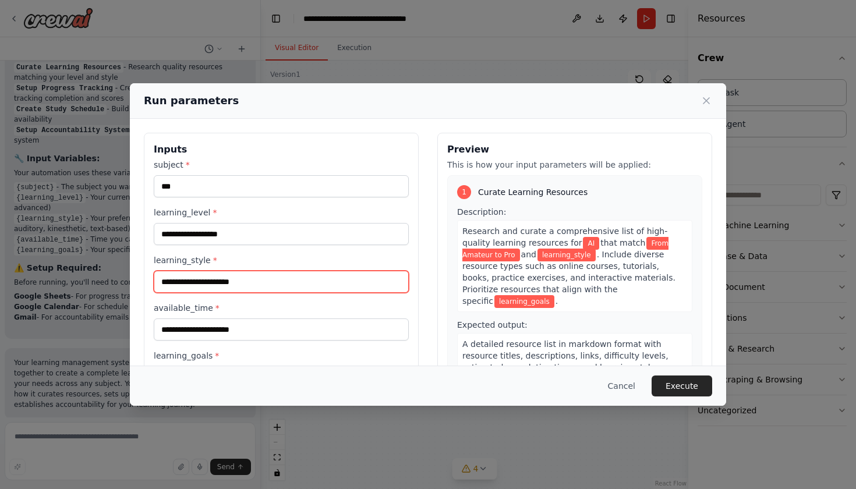
click at [250, 285] on input "learning_style *" at bounding box center [281, 282] width 255 height 22
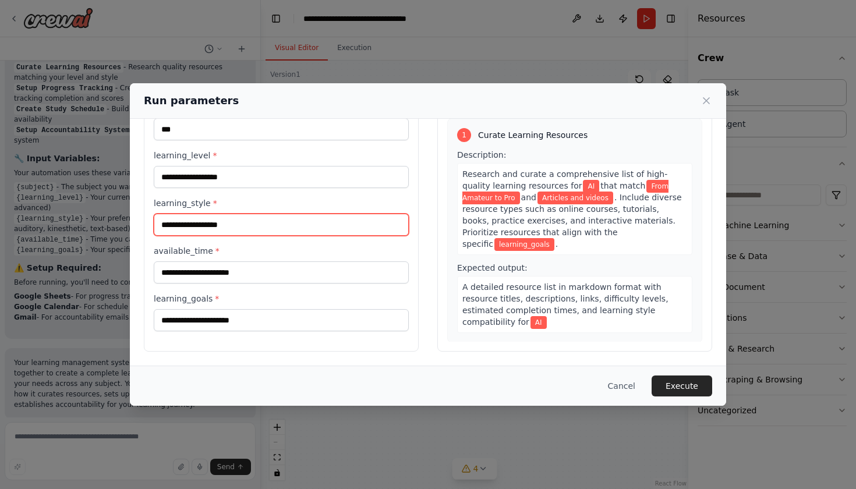
scroll to position [57, 0]
type input "**********"
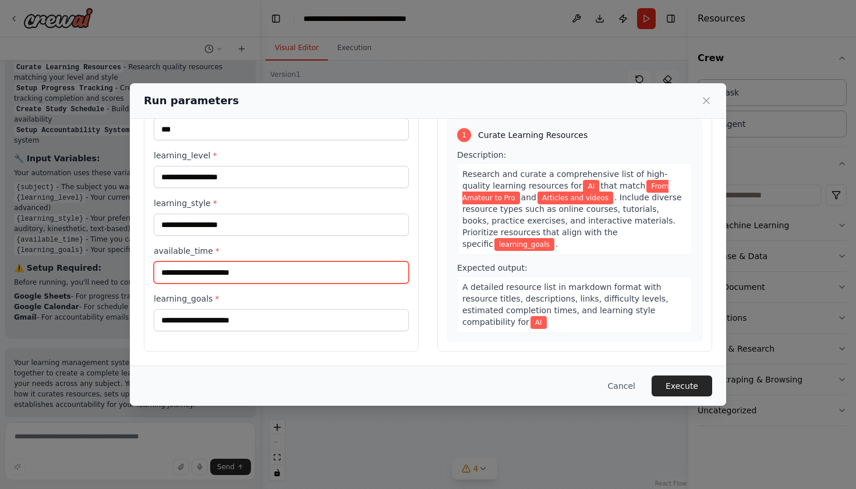
click at [251, 273] on input "available_time *" at bounding box center [281, 272] width 255 height 22
type input "*******"
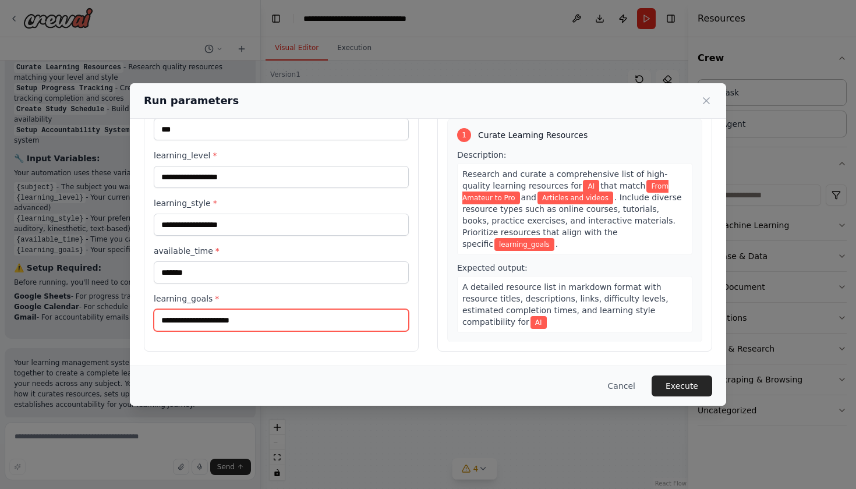
click at [254, 327] on input "learning_goals *" at bounding box center [281, 320] width 255 height 22
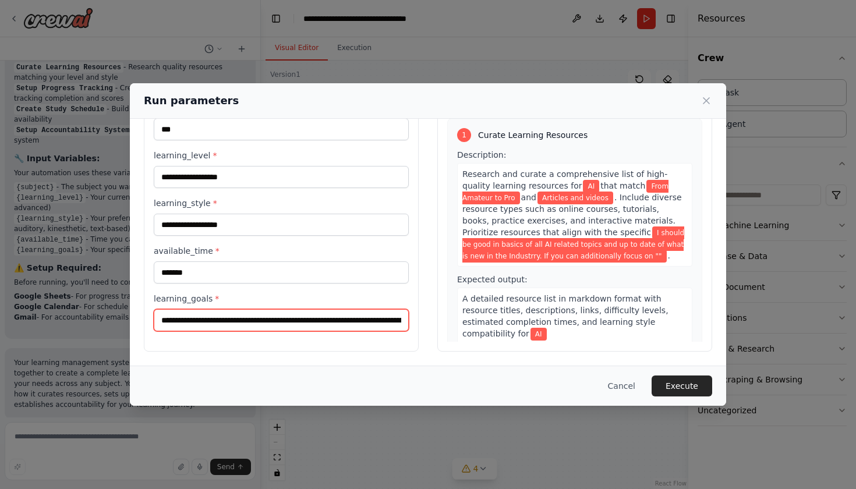
paste input "**********"
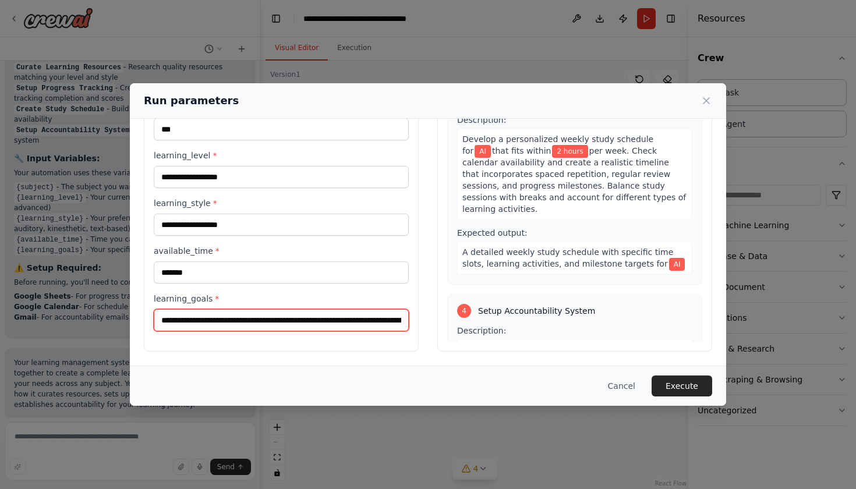
scroll to position [462, 0]
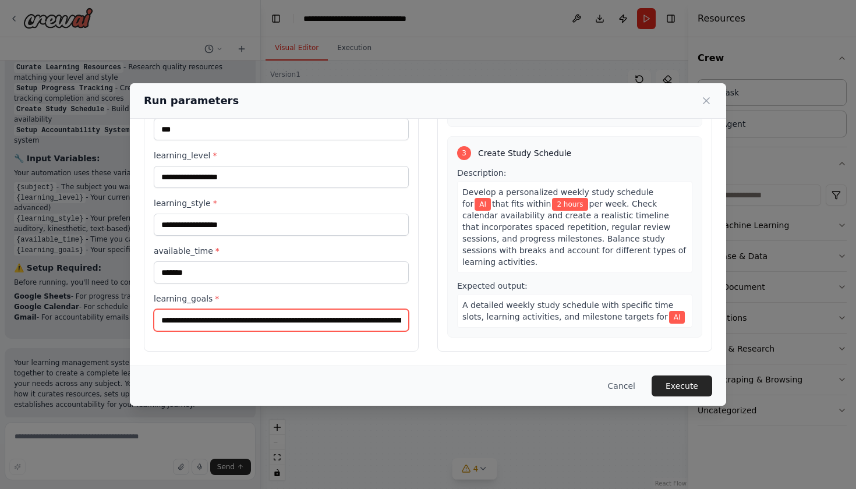
type input "**********"
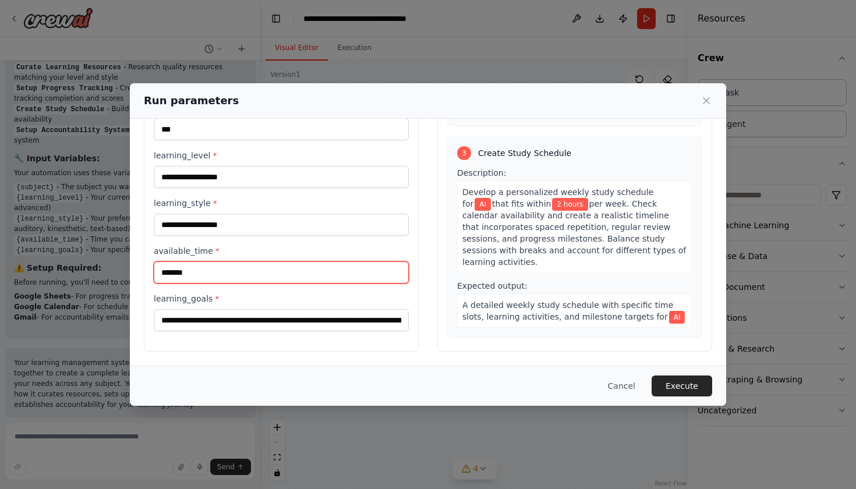
click at [165, 273] on input "*******" at bounding box center [281, 272] width 255 height 22
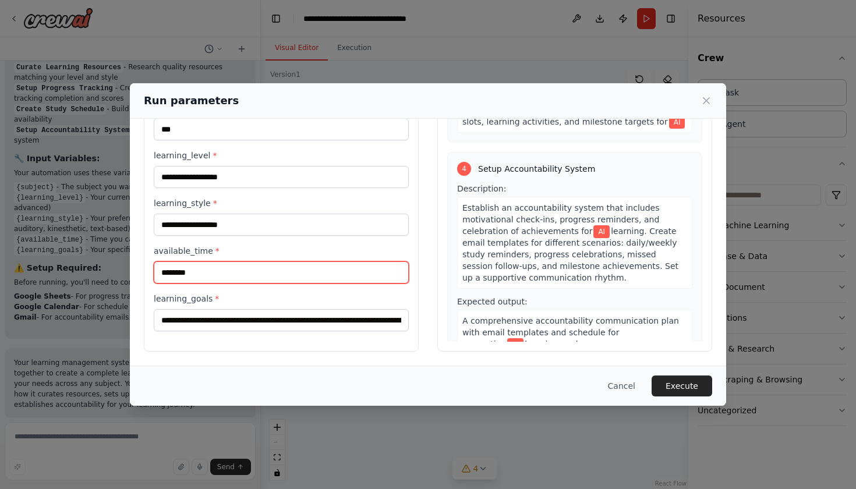
scroll to position [0, 0]
type input "********"
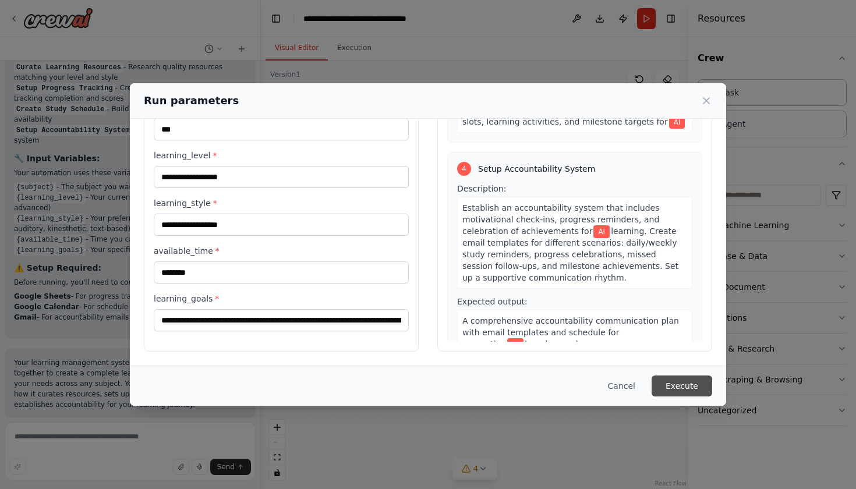
click at [685, 384] on button "Execute" at bounding box center [681, 385] width 61 height 21
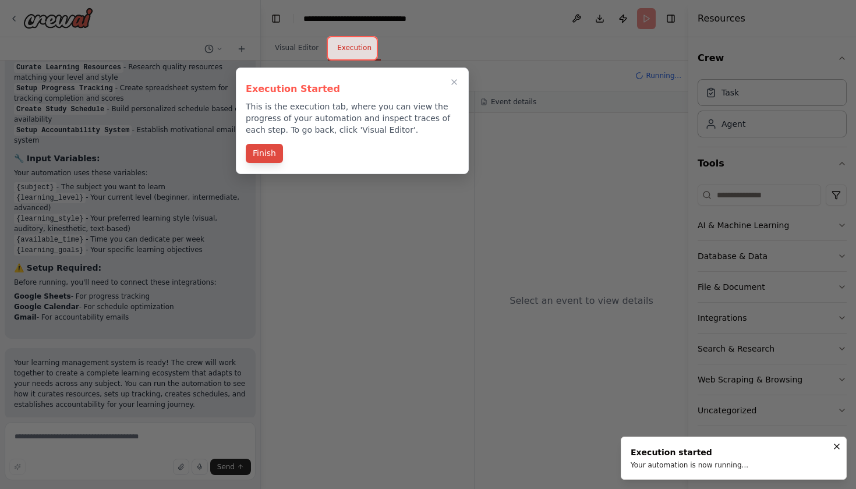
click at [258, 153] on button "Finish" at bounding box center [264, 153] width 37 height 19
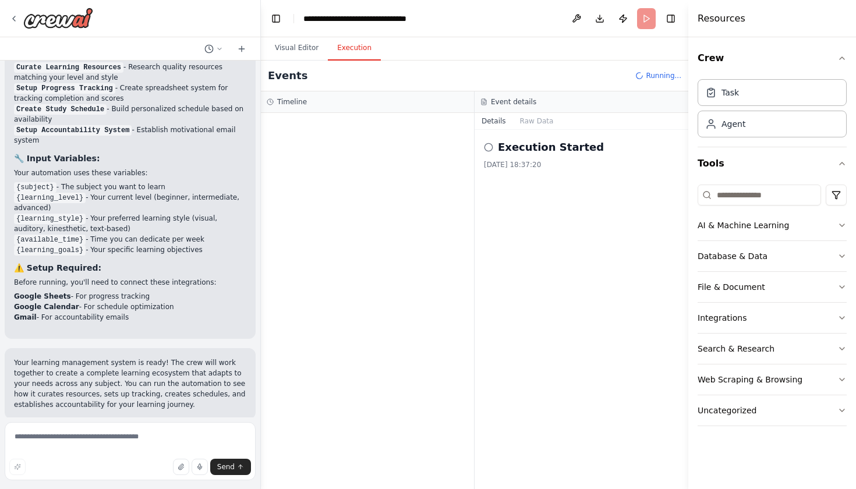
click at [360, 47] on button "Execution" at bounding box center [354, 48] width 53 height 24
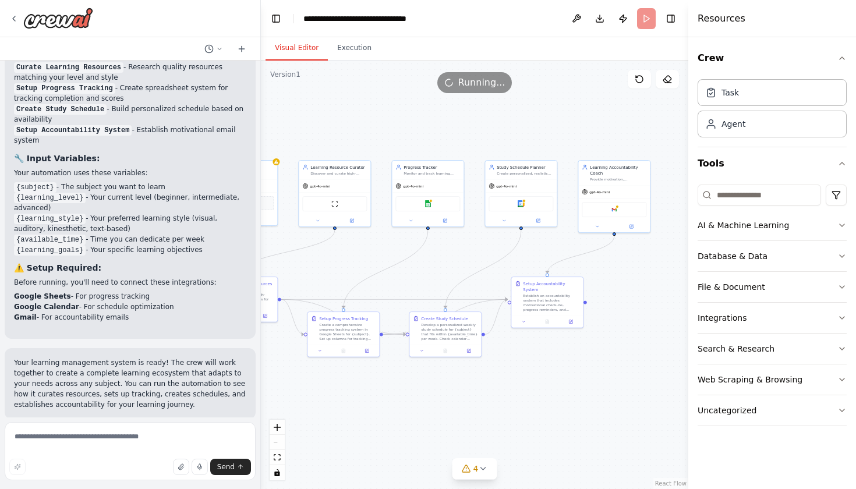
click at [291, 45] on button "Visual Editor" at bounding box center [296, 48] width 62 height 24
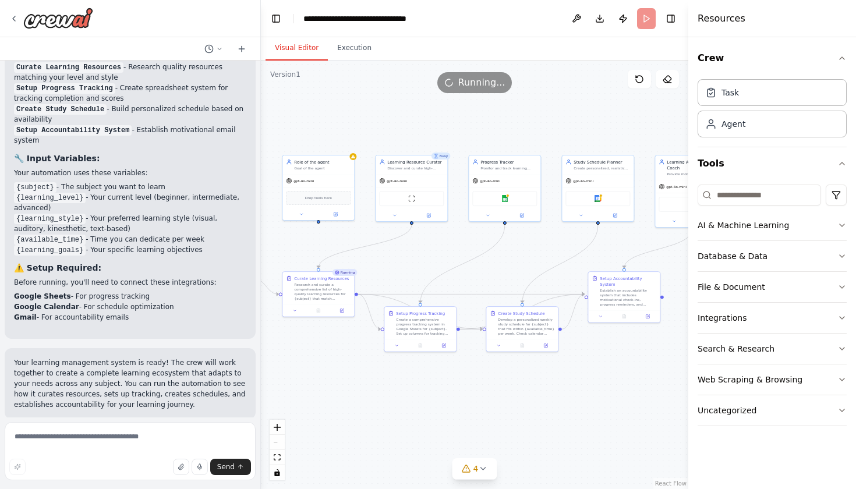
drag, startPoint x: 359, startPoint y: 112, endPoint x: 435, endPoint y: 105, distance: 76.5
click at [435, 105] on div ".deletable-edge-delete-btn { width: 20px; height: 20px; border: 0px solid #ffff…" at bounding box center [474, 275] width 427 height 428
click at [357, 51] on button "Execution" at bounding box center [354, 48] width 53 height 24
click at [300, 42] on button "Visual Editor" at bounding box center [296, 48] width 62 height 24
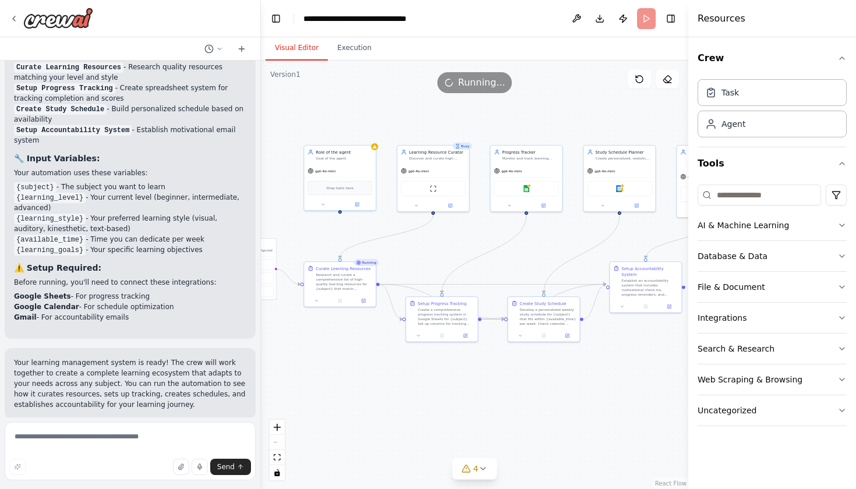
drag, startPoint x: 329, startPoint y: 109, endPoint x: 352, endPoint y: 100, distance: 23.8
click at [352, 100] on div ".deletable-edge-delete-btn { width: 20px; height: 20px; border: 0px solid #ffff…" at bounding box center [474, 275] width 427 height 428
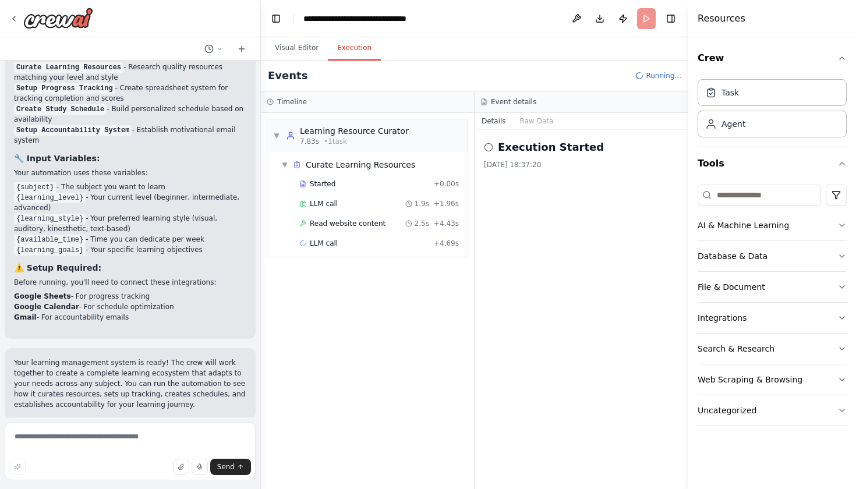
click at [352, 50] on button "Execution" at bounding box center [354, 48] width 53 height 24
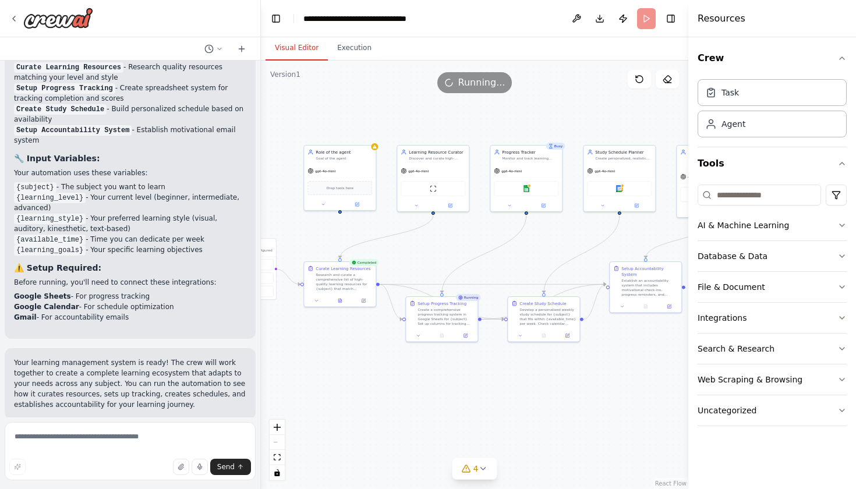
click at [296, 45] on button "Visual Editor" at bounding box center [296, 48] width 62 height 24
click at [417, 207] on icon at bounding box center [416, 204] width 5 height 5
click at [503, 245] on icon "button" at bounding box center [502, 245] width 3 height 2
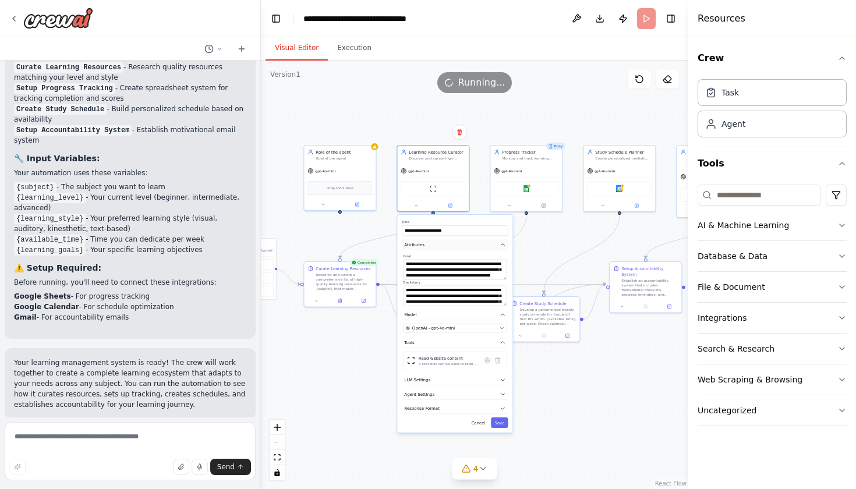
click at [503, 245] on icon "button" at bounding box center [502, 244] width 3 height 2
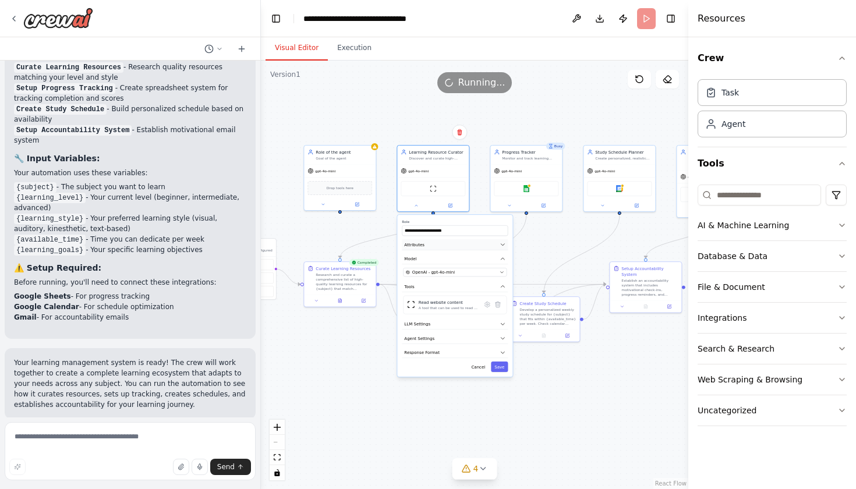
click at [503, 245] on icon "button" at bounding box center [502, 245] width 3 height 2
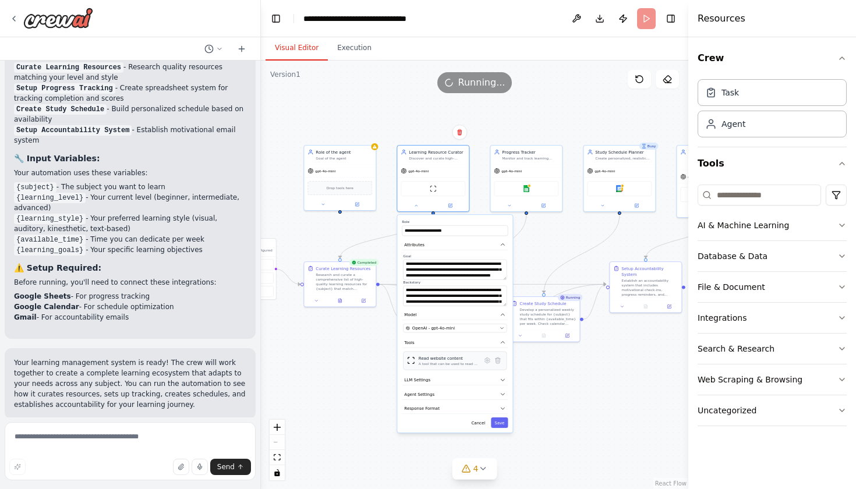
click at [410, 363] on img at bounding box center [411, 360] width 8 height 8
click at [488, 363] on icon at bounding box center [487, 360] width 5 height 5
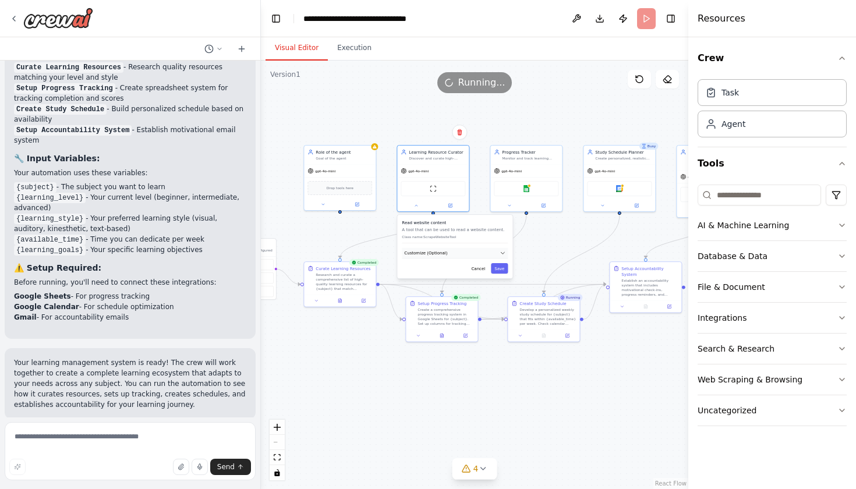
click at [474, 254] on button "Customize (Optional)" at bounding box center [455, 253] width 106 height 11
click at [478, 295] on div "Read website content A tool that can be used to read a website content. Class n…" at bounding box center [454, 257] width 115 height 84
click at [480, 290] on button "Cancel" at bounding box center [477, 289] width 21 height 10
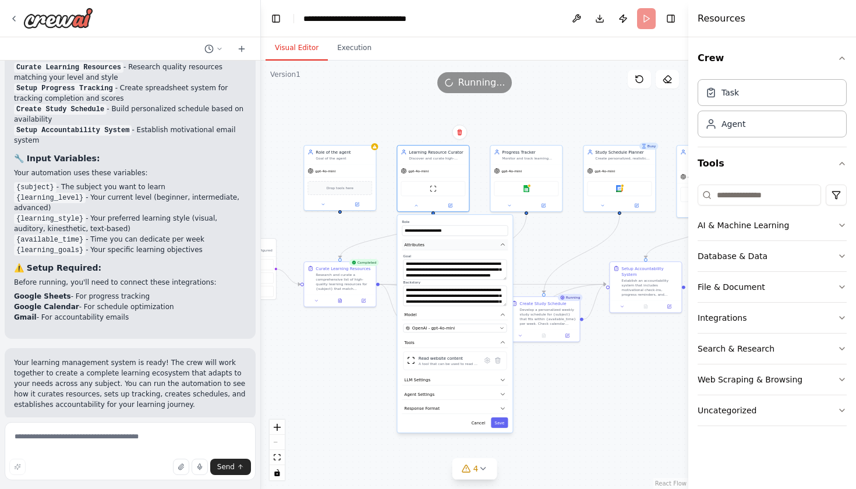
click at [503, 244] on icon "button" at bounding box center [502, 244] width 3 height 2
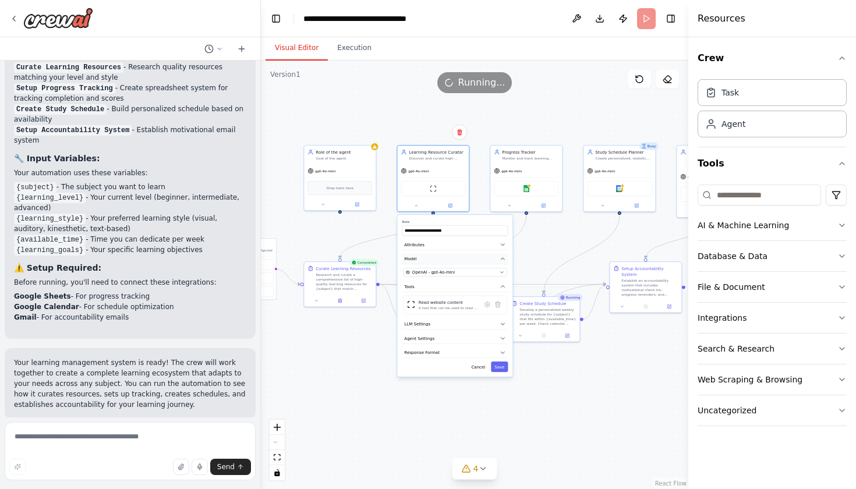
click at [505, 261] on icon "button" at bounding box center [502, 259] width 6 height 6
click at [503, 273] on icon "button" at bounding box center [502, 273] width 3 height 2
click at [499, 288] on button "LLM Settings" at bounding box center [455, 287] width 106 height 11
click at [500, 288] on icon "button" at bounding box center [502, 288] width 6 height 6
click at [493, 303] on button "Agent Settings" at bounding box center [455, 301] width 106 height 11
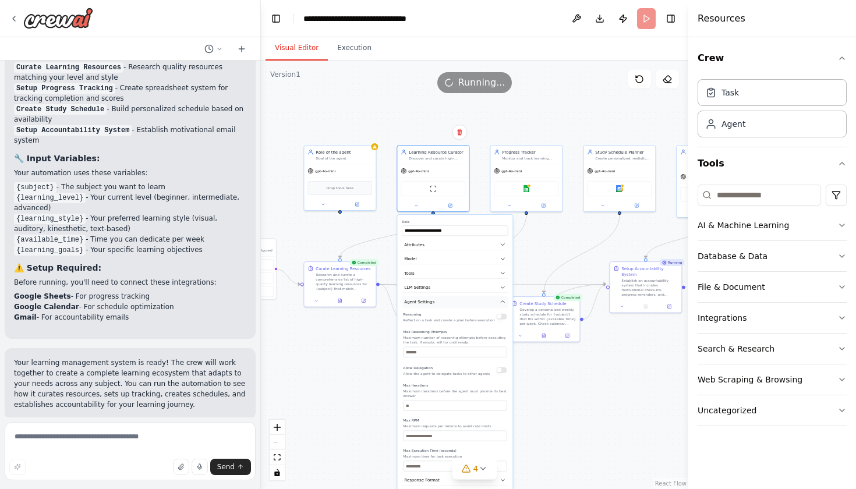
click at [505, 304] on icon "button" at bounding box center [502, 302] width 6 height 6
click at [503, 315] on icon "button" at bounding box center [502, 316] width 6 height 6
click at [478, 332] on button "Cancel" at bounding box center [477, 330] width 21 height 10
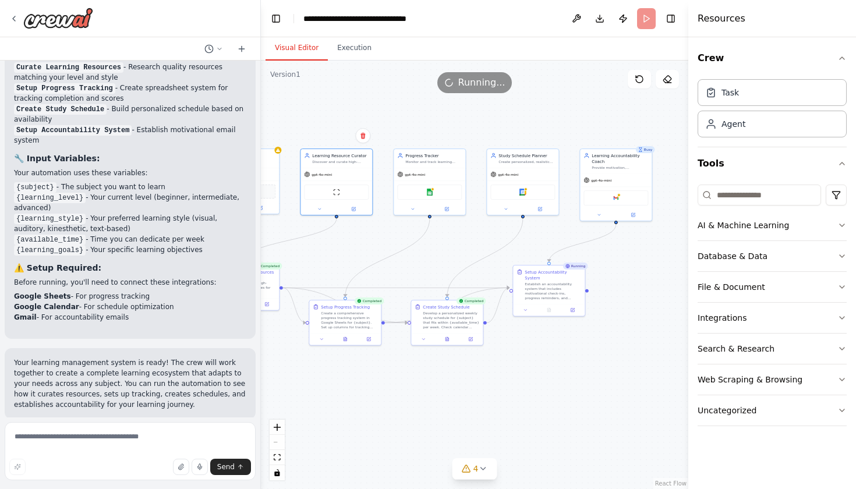
drag, startPoint x: 469, startPoint y: 389, endPoint x: 373, endPoint y: 392, distance: 96.7
click at [373, 392] on div ".deletable-edge-delete-btn { width: 20px; height: 20px; border: 0px solid #ffff…" at bounding box center [474, 275] width 427 height 428
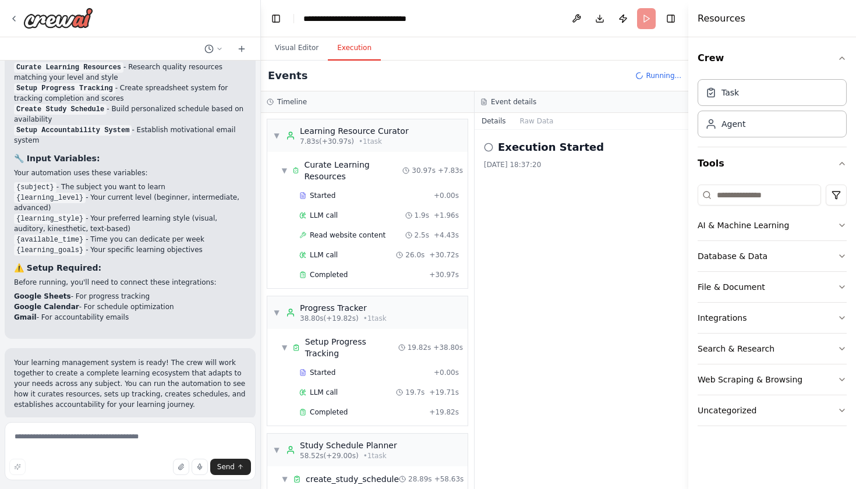
click at [359, 51] on button "Execution" at bounding box center [354, 48] width 53 height 24
click at [294, 46] on button "Visual Editor" at bounding box center [296, 48] width 62 height 24
click at [353, 52] on button "Execution" at bounding box center [354, 48] width 53 height 24
click at [534, 120] on button "Raw Data" at bounding box center [537, 121] width 48 height 16
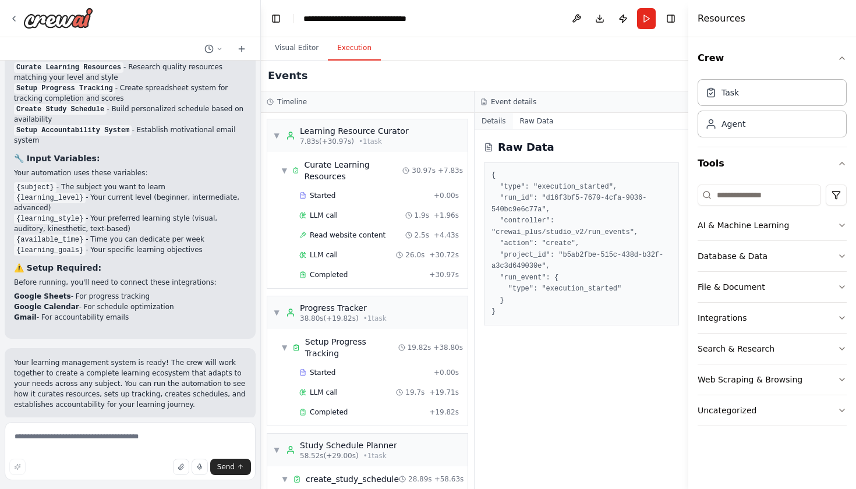
click at [495, 122] on button "Details" at bounding box center [493, 121] width 38 height 16
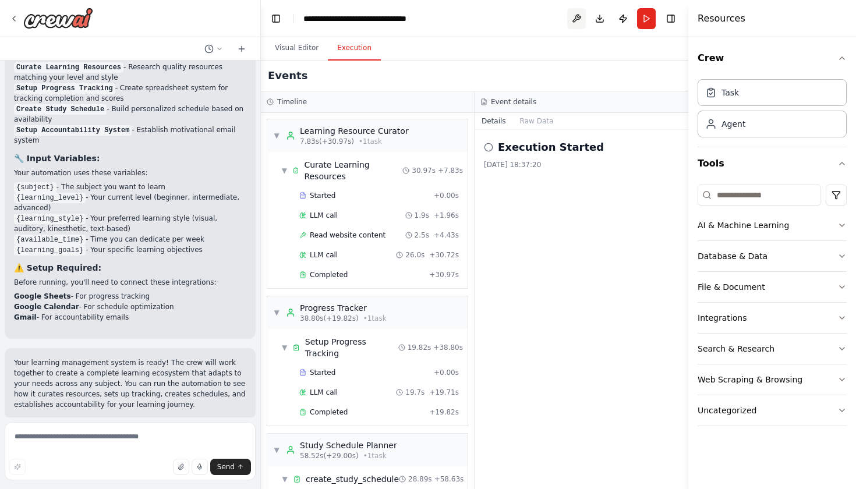
click at [575, 19] on button at bounding box center [576, 18] width 19 height 21
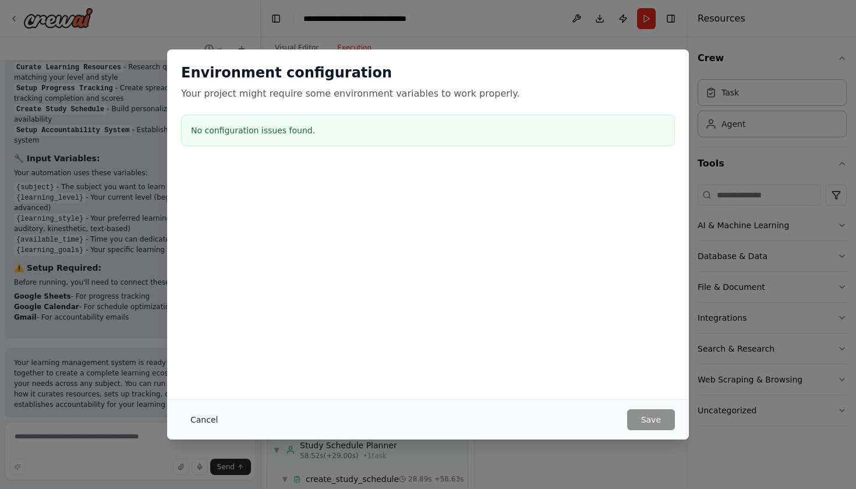
click at [196, 421] on button "Cancel" at bounding box center [204, 419] width 46 height 21
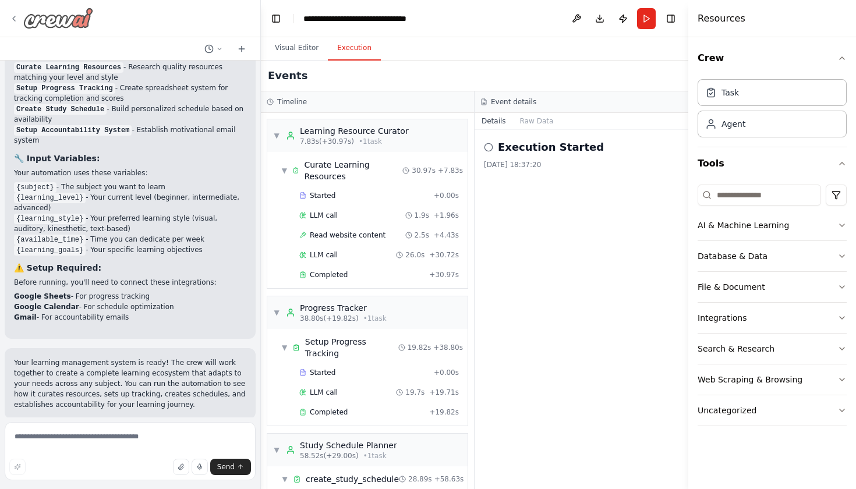
click at [15, 16] on icon at bounding box center [14, 18] width 2 height 5
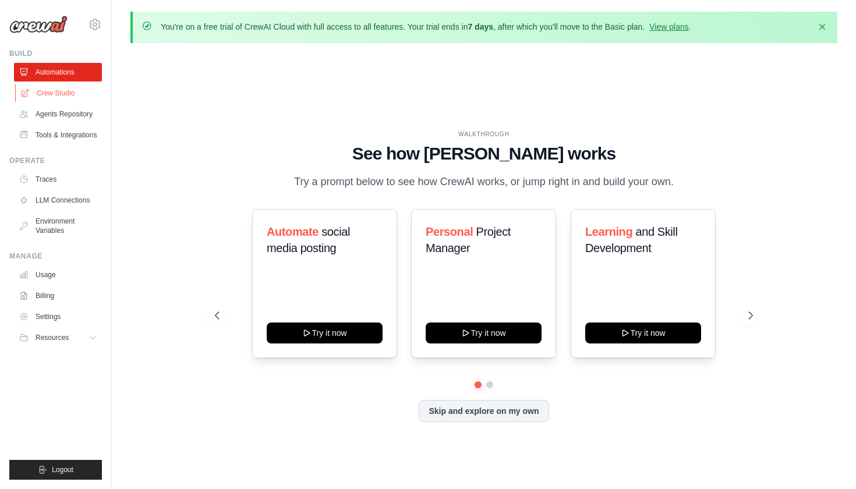
click at [59, 91] on link "Crew Studio" at bounding box center [59, 93] width 88 height 19
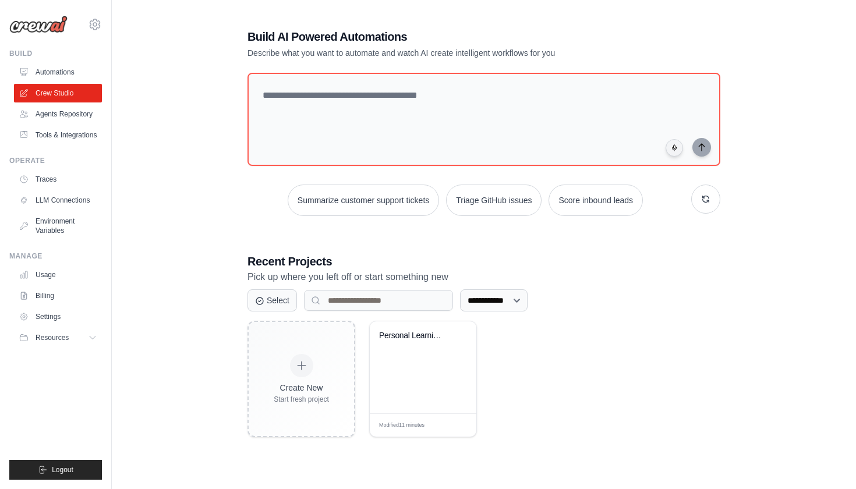
scroll to position [63, 0]
click at [74, 116] on link "Agents Repository" at bounding box center [59, 114] width 88 height 19
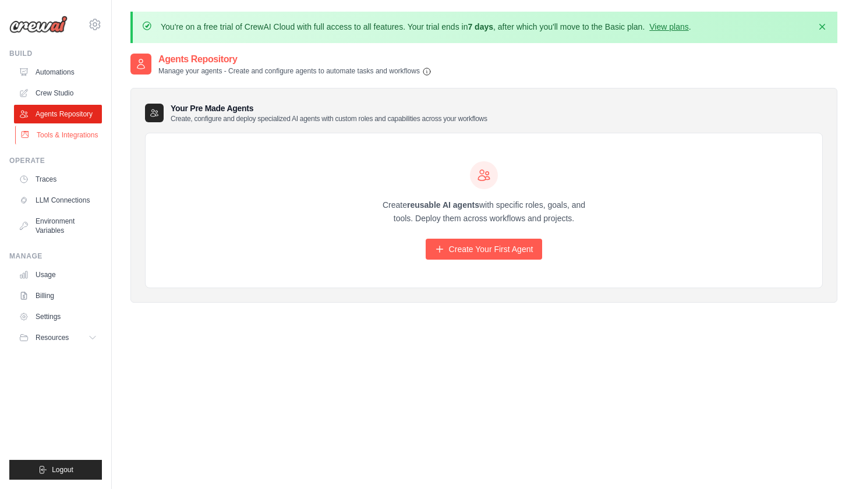
click at [72, 133] on link "Tools & Integrations" at bounding box center [59, 135] width 88 height 19
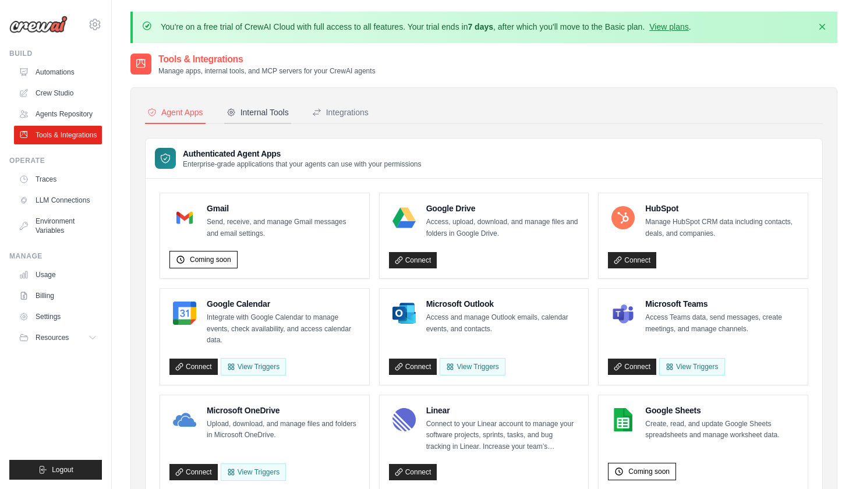
click at [281, 111] on div "Internal Tools" at bounding box center [257, 113] width 62 height 12
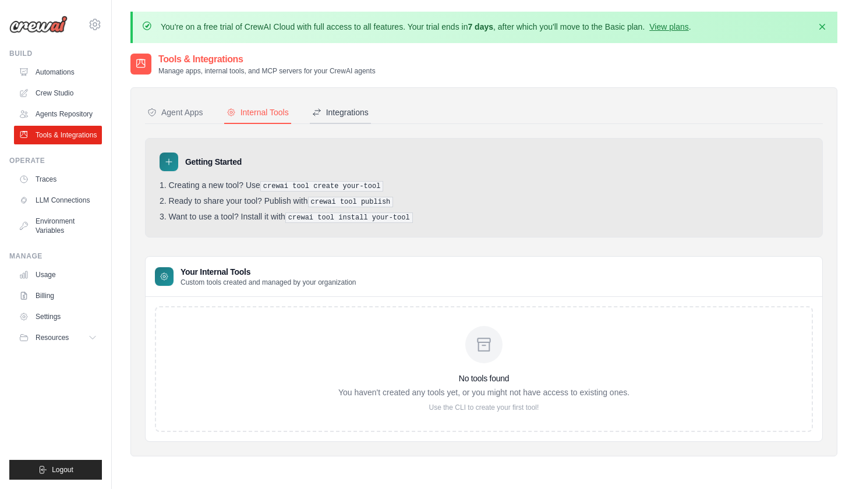
click at [364, 109] on div "Integrations" at bounding box center [340, 113] width 56 height 12
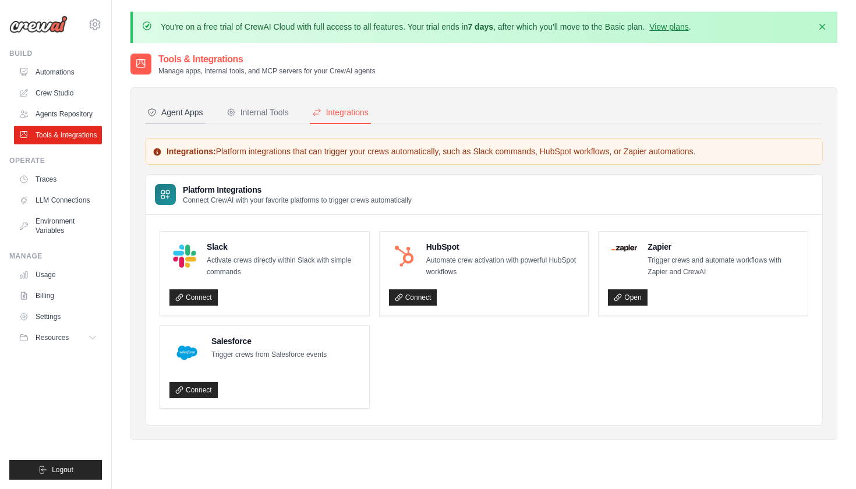
click at [166, 113] on div "Agent Apps" at bounding box center [175, 113] width 56 height 12
